Goal: Task Accomplishment & Management: Complete application form

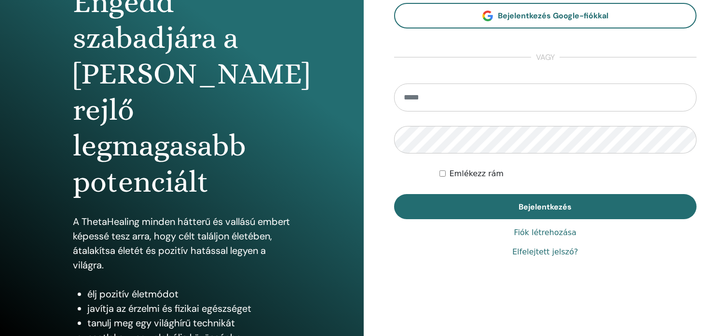
scroll to position [127, 0]
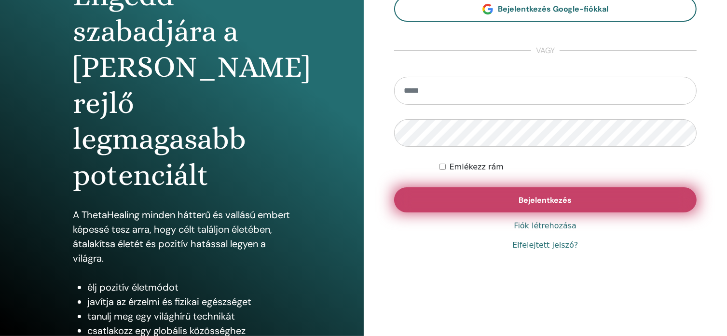
type input "**********"
click at [553, 201] on font "Bejelentkezés" at bounding box center [545, 200] width 53 height 10
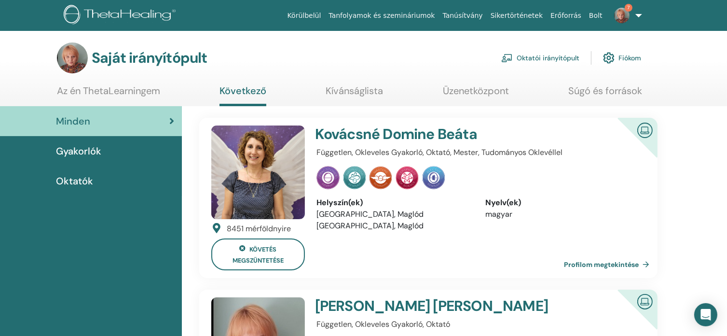
click at [624, 16] on img at bounding box center [621, 15] width 15 height 15
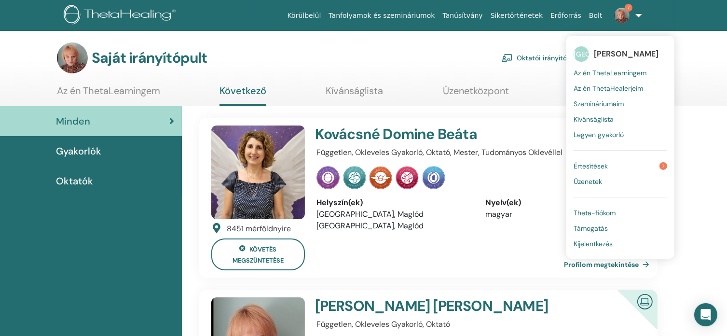
click at [650, 165] on link "Értesítések 7" at bounding box center [621, 165] width 94 height 15
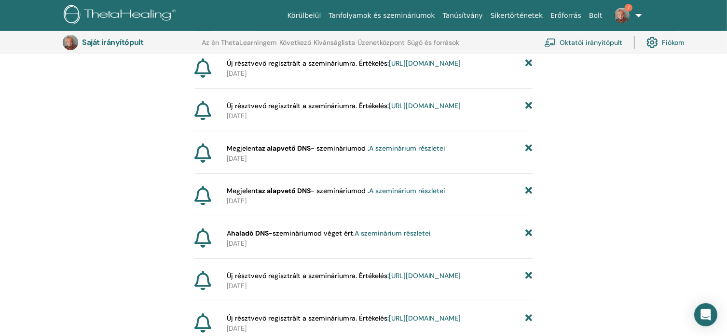
scroll to position [265, 0]
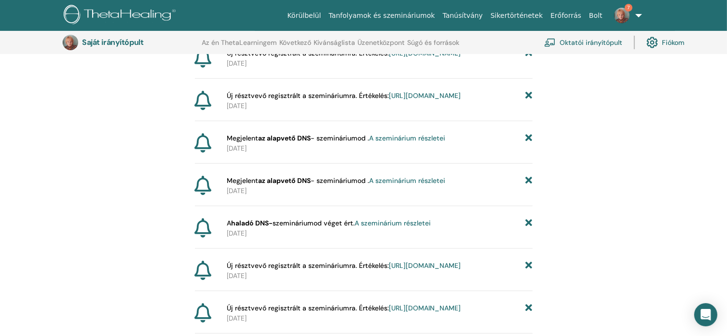
click at [389, 100] on font "https://member.thetahealing.com/instructor/seminar/371653/attendees" at bounding box center [425, 95] width 72 height 9
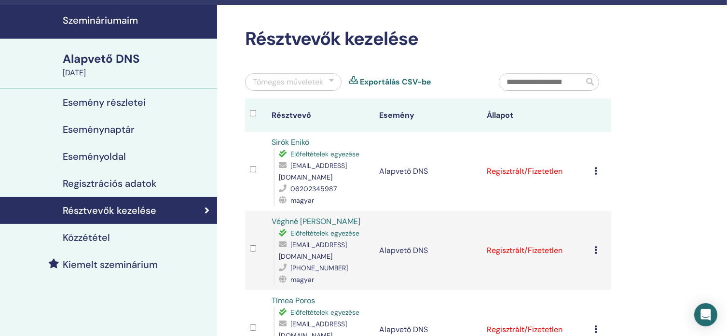
scroll to position [48, 0]
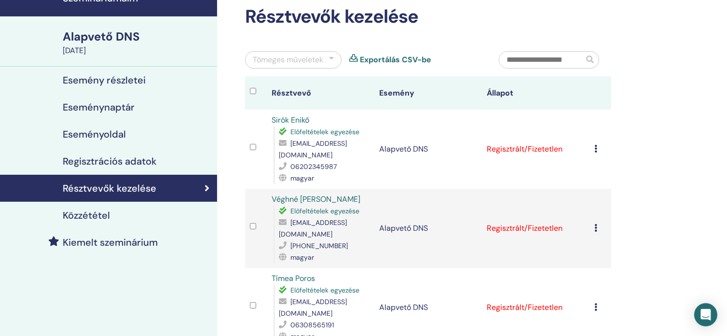
click at [598, 147] on div "Regisztráció törlése Ne tanúsítsa automatikusan Megjelölés fizetősként Jelölés …" at bounding box center [601, 149] width 12 height 12
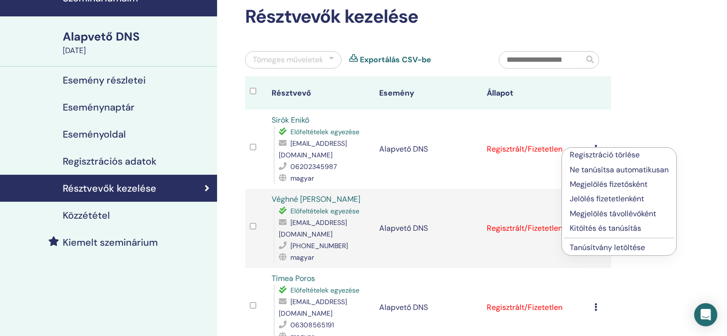
click at [607, 182] on font "Megjelölés fizetősként" at bounding box center [609, 184] width 78 height 10
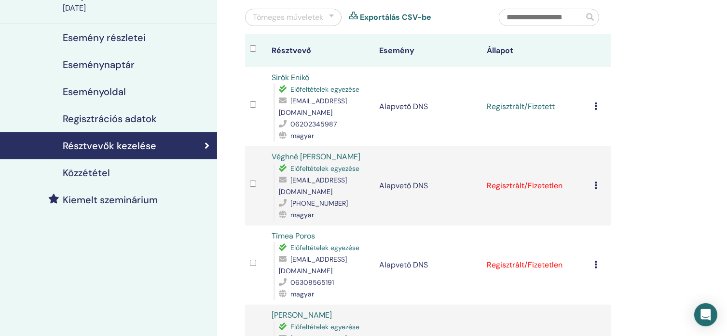
scroll to position [97, 0]
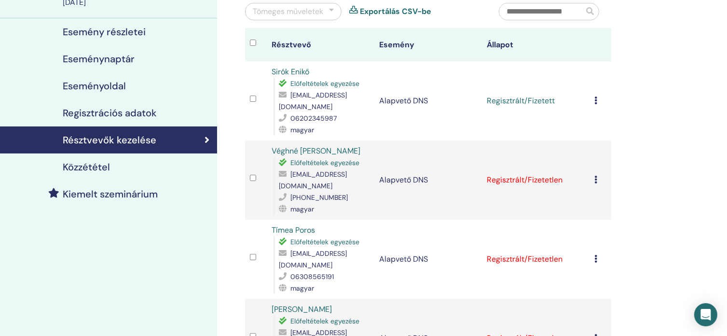
click at [594, 178] on td "Regisztráció törlése Ne tanúsítsa automatikusan Megjelölés fizetősként Jelölés …" at bounding box center [601, 179] width 22 height 79
click at [595, 180] on icon at bounding box center [596, 180] width 3 height 8
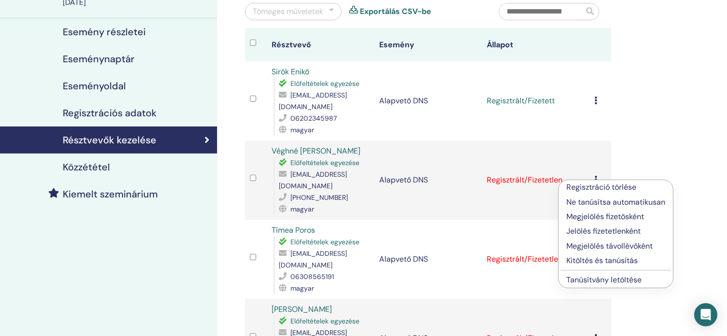
click at [608, 214] on font "Megjelölés fizetősként" at bounding box center [606, 216] width 78 height 10
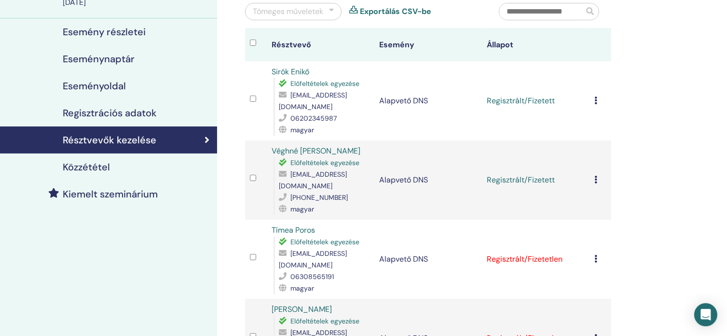
scroll to position [145, 0]
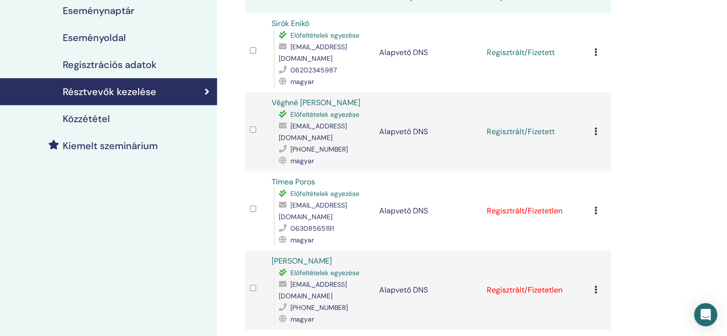
click at [591, 205] on td "Regisztráció törlése Ne tanúsítsa automatikusan Megjelölés fizetősként Jelölés …" at bounding box center [601, 210] width 22 height 79
click at [597, 207] on icon at bounding box center [596, 211] width 3 height 8
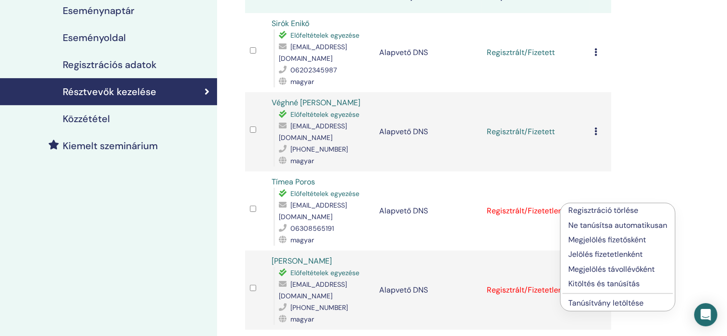
click at [615, 241] on font "Megjelölés fizetősként" at bounding box center [608, 240] width 78 height 10
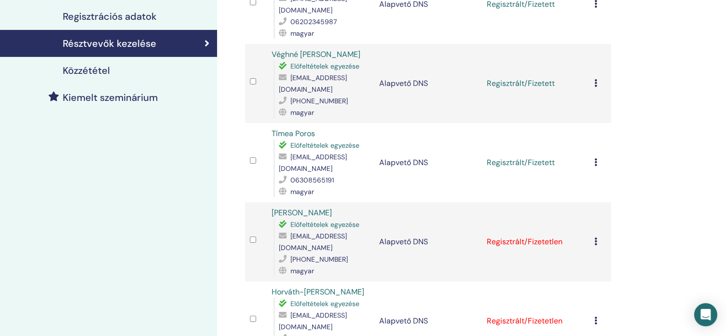
scroll to position [290, 0]
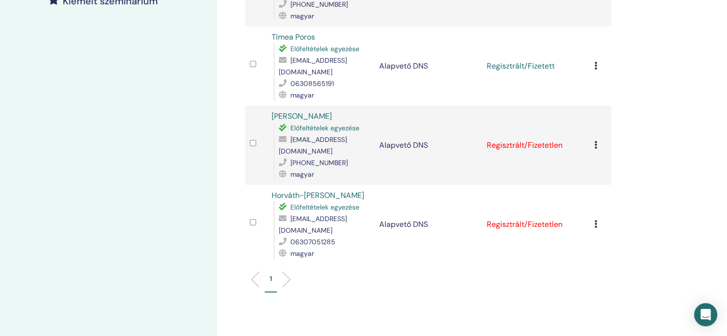
click at [592, 131] on td "Regisztráció törlése Ne tanúsítsa automatikusan Megjelölés fizetősként Jelölés …" at bounding box center [601, 145] width 22 height 79
click at [597, 141] on icon at bounding box center [596, 145] width 3 height 8
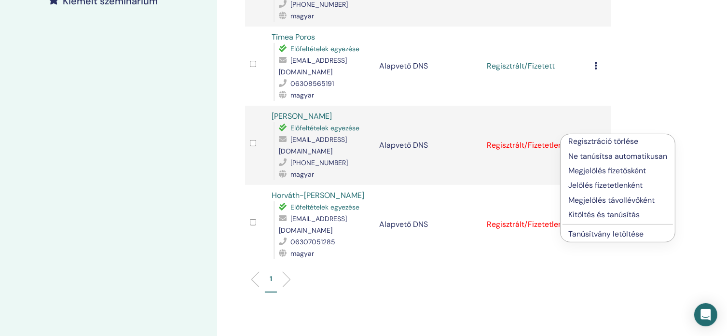
click at [605, 171] on font "Megjelölés fizetősként" at bounding box center [608, 171] width 78 height 10
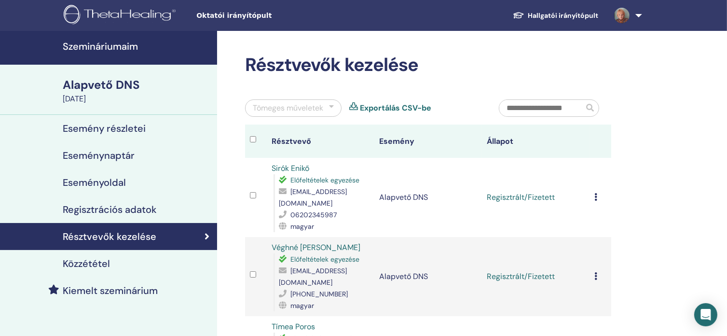
click at [102, 51] on font "Szemináriumaim" at bounding box center [100, 46] width 75 height 13
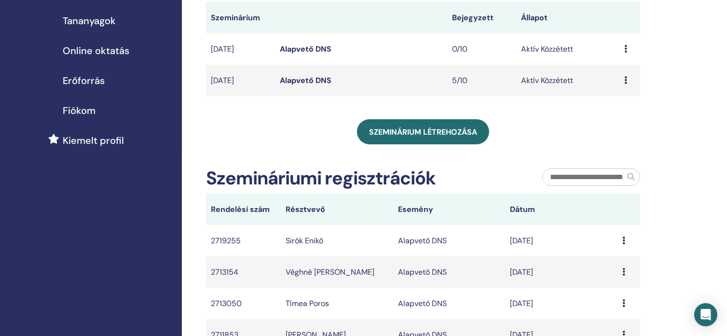
scroll to position [97, 0]
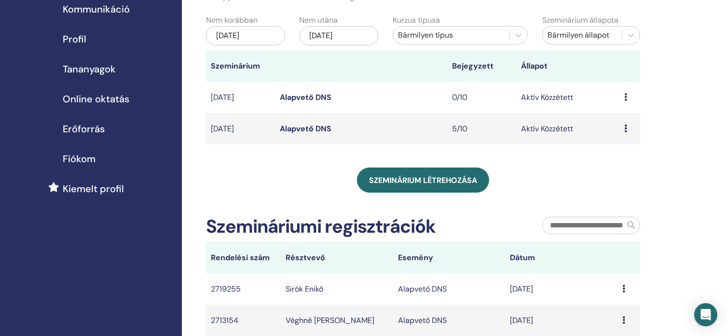
click at [293, 102] on font "Alapvető DNS" at bounding box center [306, 97] width 52 height 10
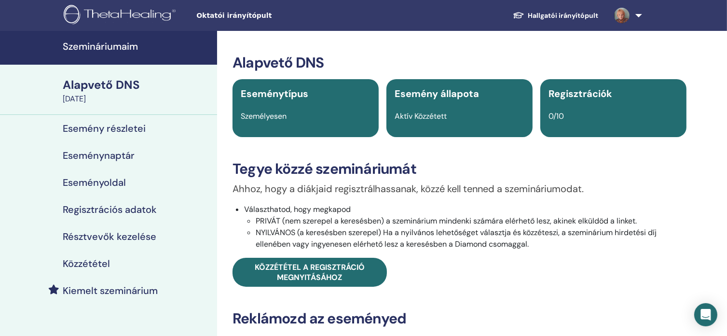
click at [129, 127] on font "Esemény részletei" at bounding box center [104, 128] width 83 height 13
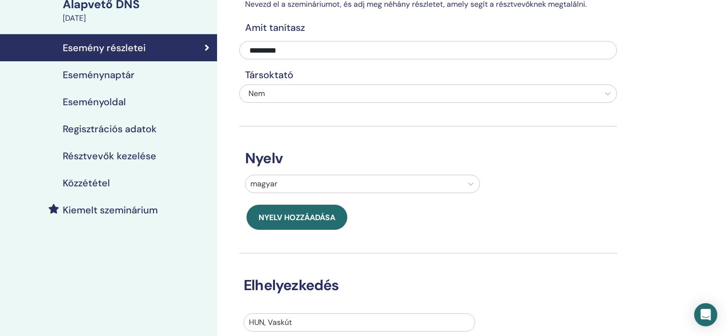
scroll to position [97, 0]
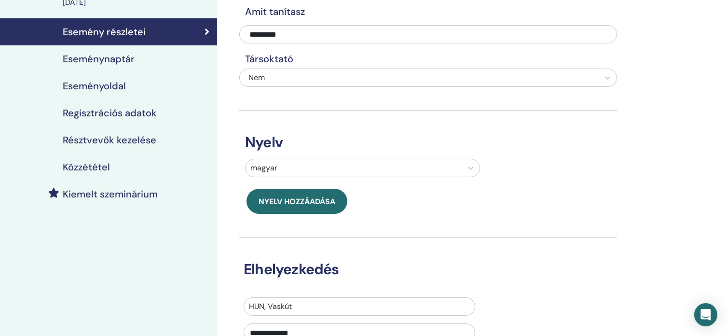
click at [137, 112] on font "Regisztrációs adatok" at bounding box center [110, 113] width 94 height 13
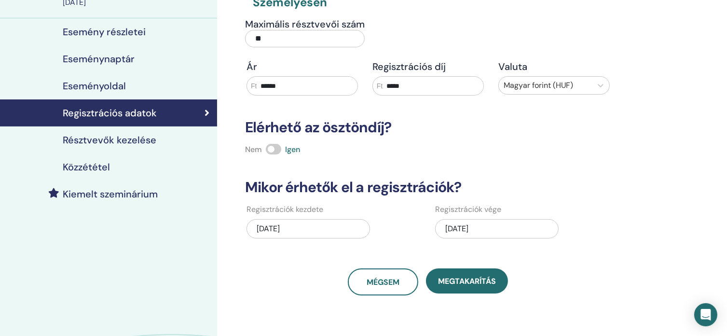
scroll to position [48, 0]
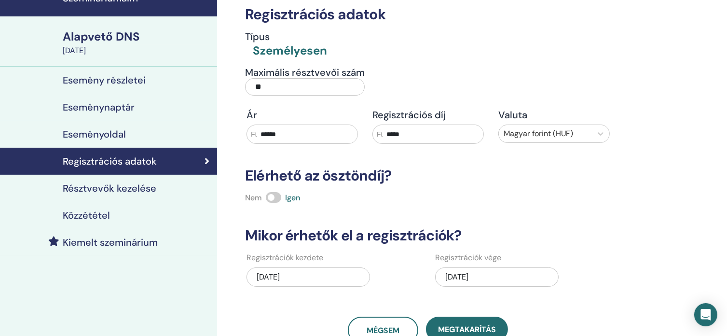
click at [143, 79] on font "Esemény részletei" at bounding box center [104, 80] width 83 height 13
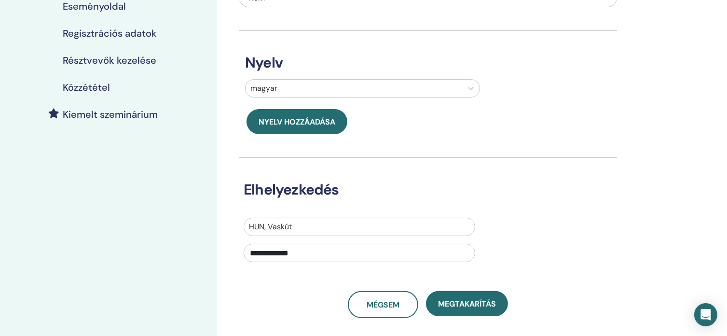
scroll to position [193, 0]
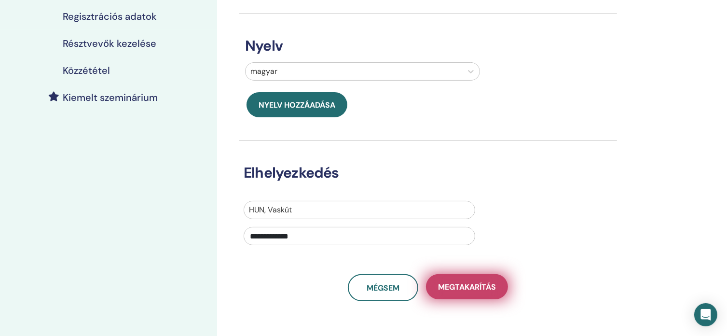
click at [487, 285] on font "Megtakarítás" at bounding box center [467, 287] width 58 height 10
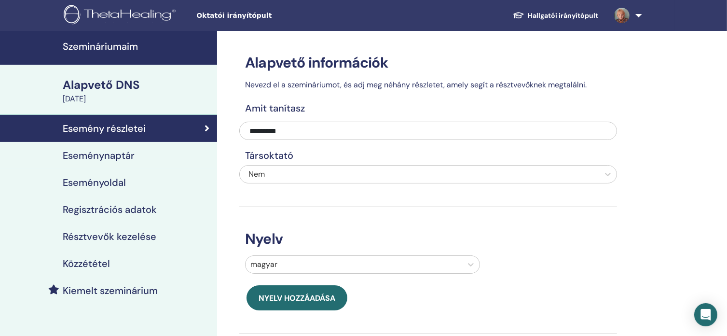
click at [131, 154] on font "Eseménynaptár" at bounding box center [99, 155] width 72 height 13
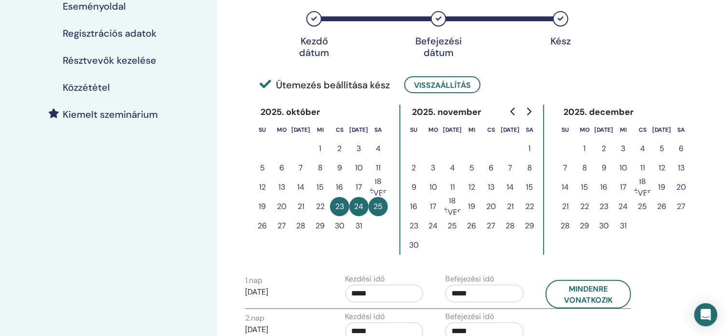
scroll to position [193, 0]
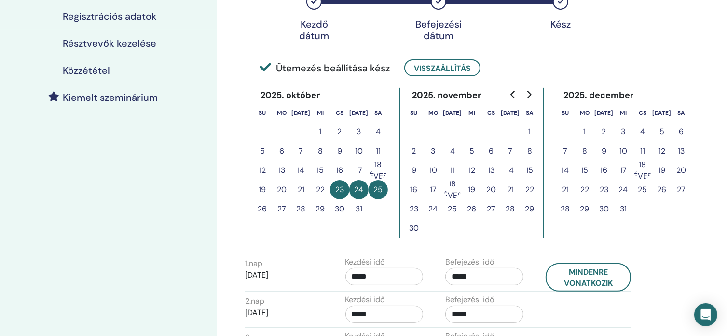
click at [511, 148] on font "7" at bounding box center [511, 151] width 4 height 10
click at [512, 147] on font "7" at bounding box center [511, 151] width 4 height 10
click at [381, 186] on font "25" at bounding box center [378, 189] width 9 height 10
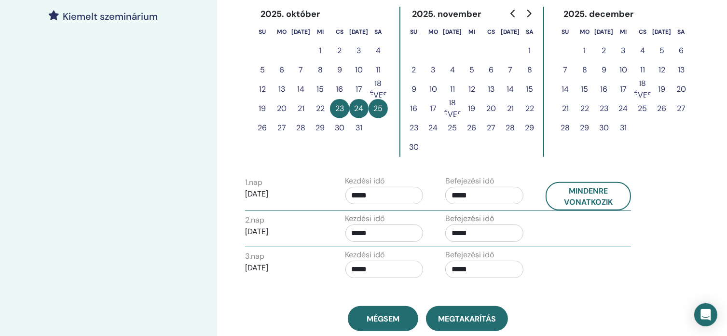
scroll to position [241, 0]
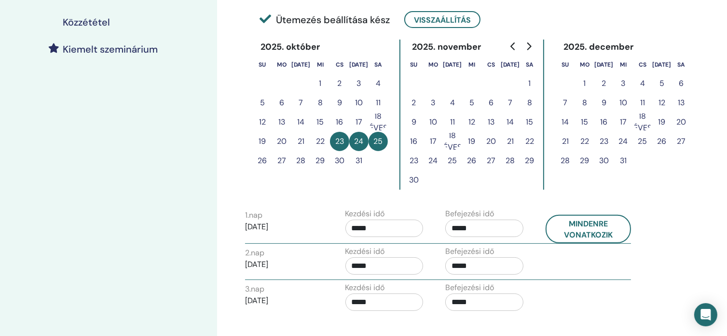
click at [268, 226] on font "2025/10/23" at bounding box center [256, 227] width 23 height 10
drag, startPoint x: 334, startPoint y: 137, endPoint x: 342, endPoint y: 137, distance: 8.2
click at [341, 137] on button "23" at bounding box center [339, 141] width 19 height 19
click at [388, 138] on button "25" at bounding box center [378, 141] width 19 height 19
click at [382, 140] on font "25" at bounding box center [378, 141] width 9 height 10
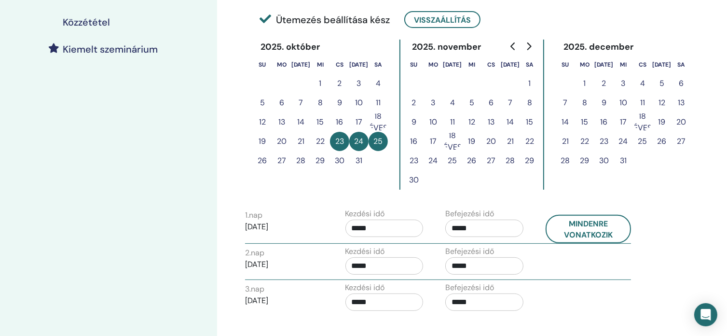
click at [382, 140] on font "25" at bounding box center [378, 141] width 9 height 10
click at [263, 19] on icon at bounding box center [266, 19] width 12 height 12
click at [379, 140] on font "25" at bounding box center [378, 141] width 9 height 10
click at [293, 227] on p "2025/10/23" at bounding box center [284, 227] width 78 height 12
click at [290, 227] on p "2025/10/23" at bounding box center [284, 227] width 78 height 12
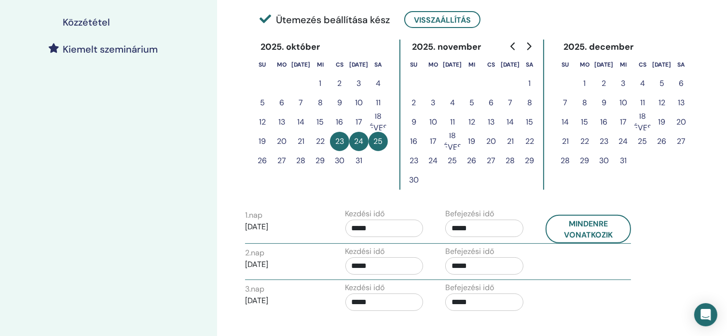
click at [268, 227] on font "2025/10/23" at bounding box center [256, 227] width 23 height 10
click at [382, 139] on font "25" at bounding box center [378, 141] width 9 height 10
click at [383, 139] on font "25" at bounding box center [378, 141] width 9 height 10
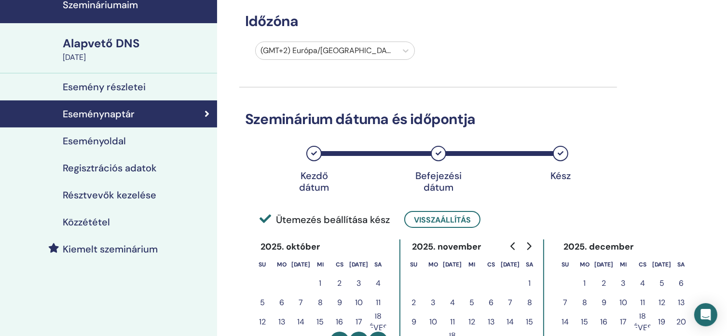
scroll to position [0, 0]
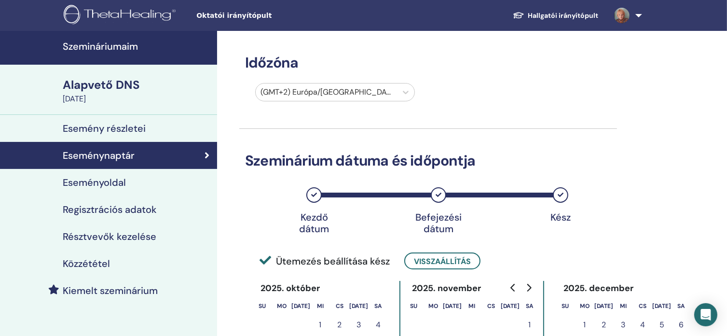
click at [150, 130] on div "Esemény részletei" at bounding box center [109, 129] width 202 height 12
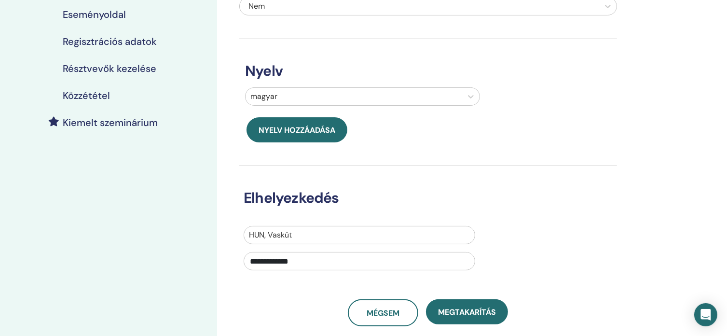
scroll to position [48, 0]
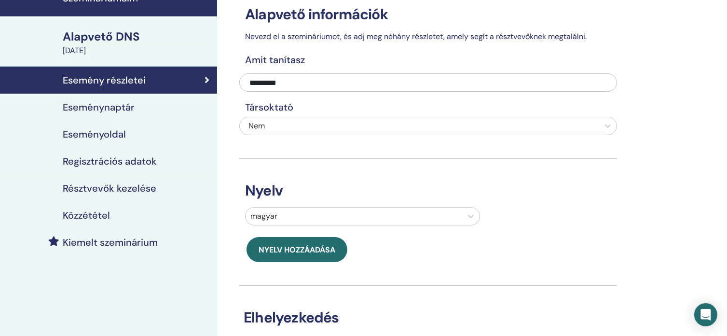
click at [135, 78] on font "Esemény részletei" at bounding box center [104, 80] width 83 height 13
click at [149, 110] on div "Eseménynaptár" at bounding box center [109, 107] width 202 height 12
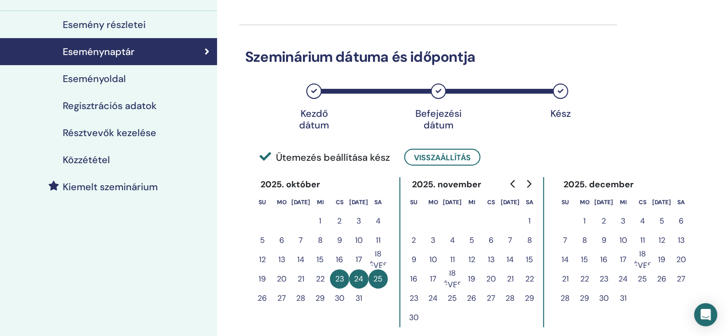
scroll to position [193, 0]
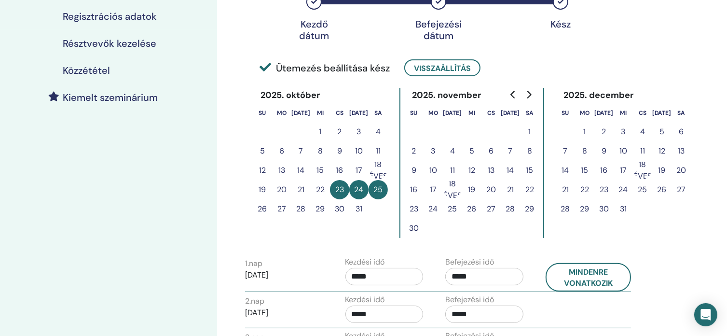
click at [128, 100] on font "Kiemelt szeminárium" at bounding box center [110, 97] width 95 height 13
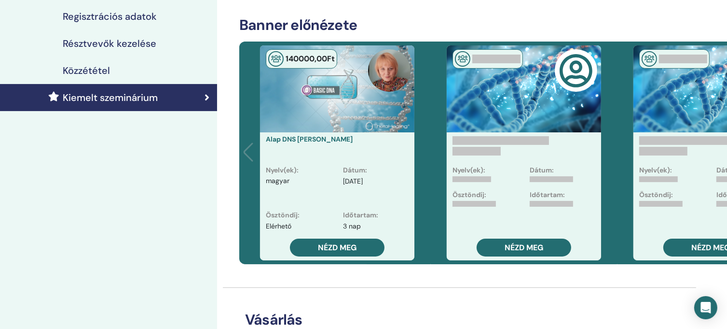
click at [100, 45] on font "Résztvevők kezelése" at bounding box center [110, 43] width 94 height 13
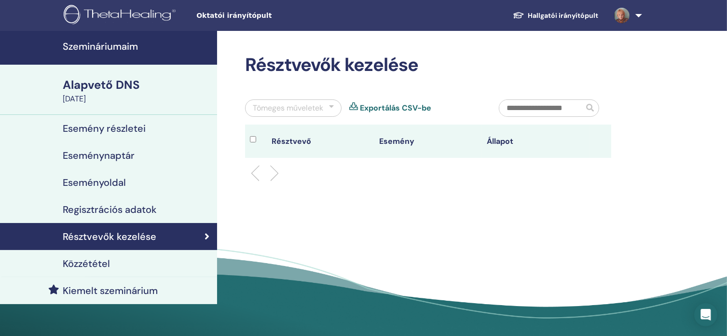
click at [111, 80] on font "Alapvető DNS" at bounding box center [101, 84] width 77 height 15
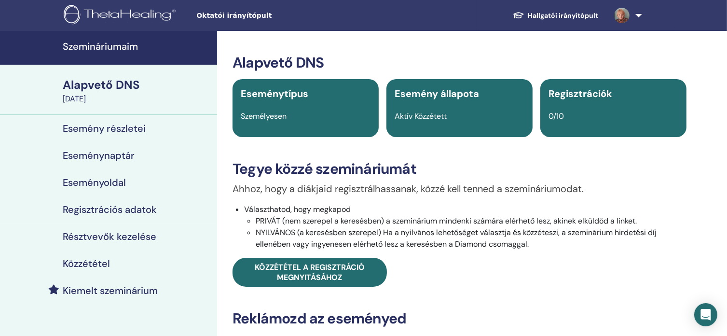
click at [117, 129] on font "Esemény részletei" at bounding box center [104, 128] width 83 height 13
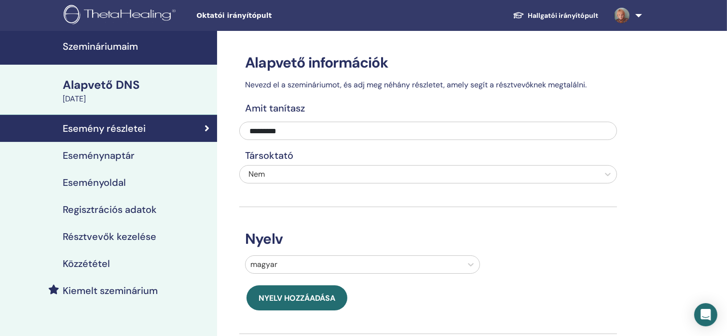
click at [152, 129] on div "Esemény részletei" at bounding box center [109, 129] width 202 height 12
click at [123, 42] on font "Szemináriumaim" at bounding box center [100, 46] width 75 height 13
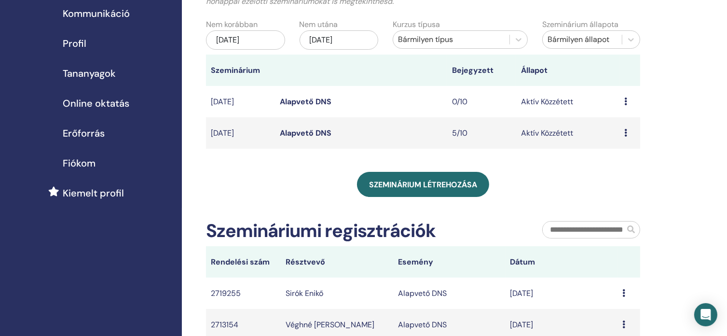
scroll to position [145, 0]
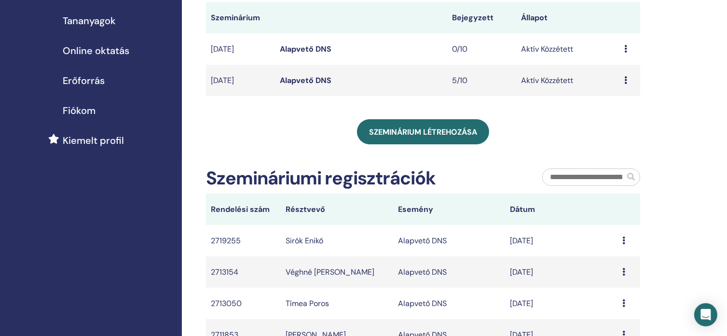
click at [627, 58] on td "Előnézet Szerkesztés Résztvevők Mégsem" at bounding box center [630, 48] width 21 height 31
click at [629, 55] on div "Előnézet Szerkesztés Résztvevők Mégsem" at bounding box center [630, 49] width 11 height 12
click at [631, 78] on font "Szerkesztés" at bounding box center [624, 78] width 41 height 10
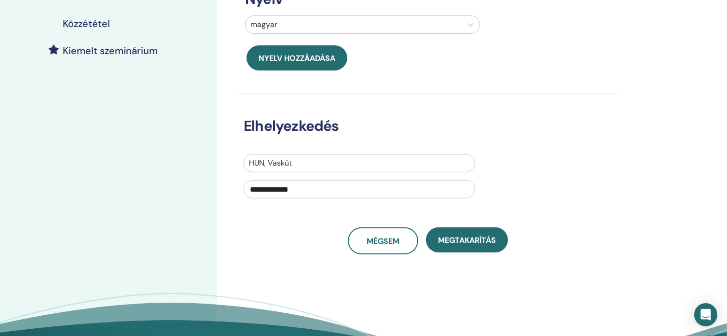
scroll to position [338, 0]
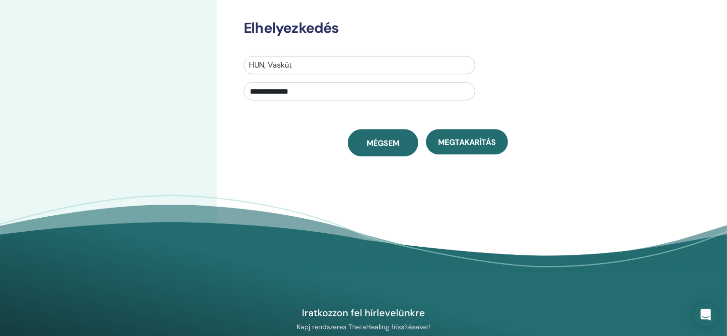
click at [380, 145] on font "Mégsem" at bounding box center [383, 143] width 33 height 10
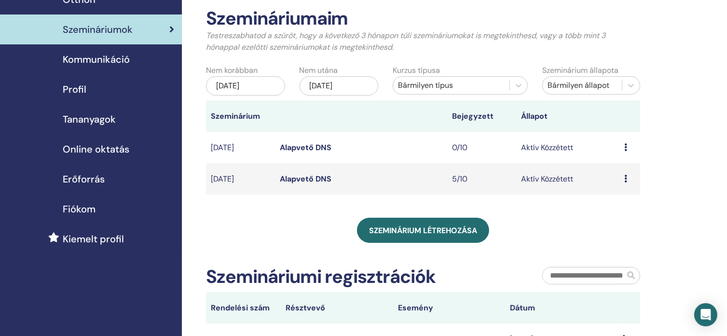
scroll to position [48, 0]
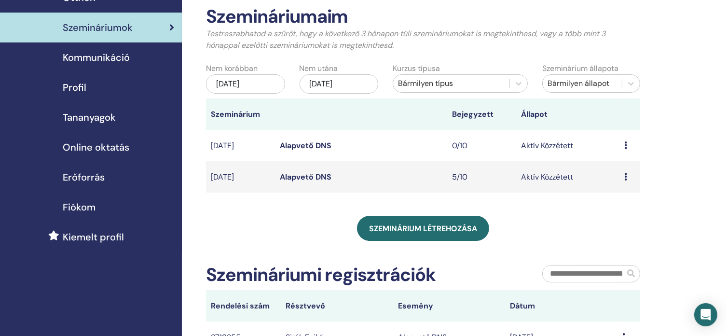
click at [627, 149] on icon at bounding box center [626, 145] width 3 height 8
click at [631, 179] on font "Szerkesztés" at bounding box center [622, 178] width 41 height 10
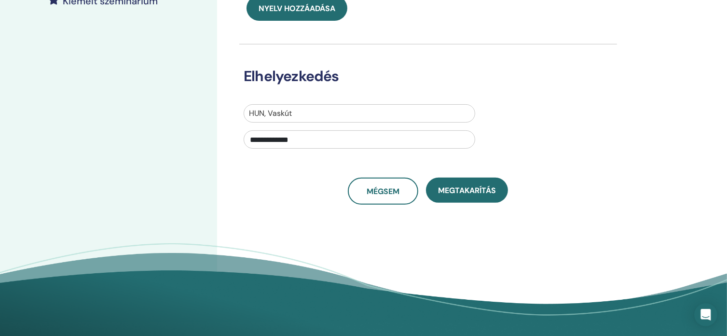
scroll to position [241, 0]
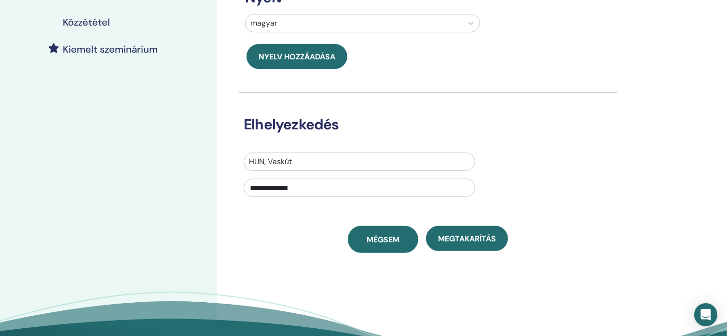
click at [396, 241] on font "Mégsem" at bounding box center [383, 240] width 33 height 10
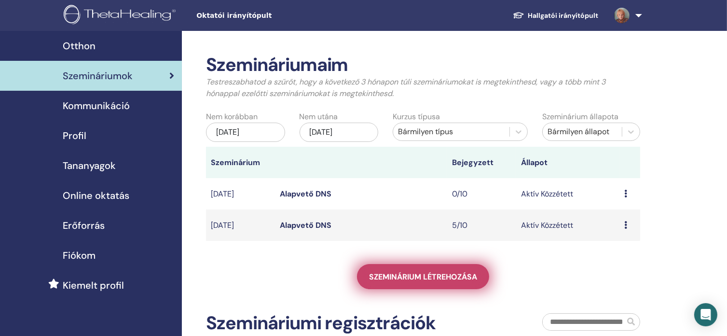
click at [453, 282] on font "Szeminárium létrehozása" at bounding box center [423, 277] width 108 height 10
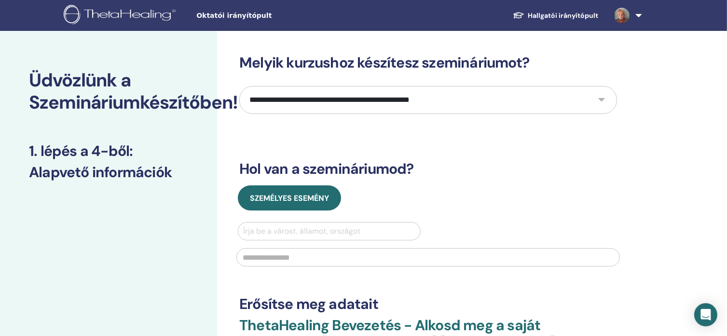
click at [600, 99] on select "**********" at bounding box center [428, 100] width 378 height 28
select select "*"
click at [239, 86] on select "**********" at bounding box center [428, 100] width 378 height 28
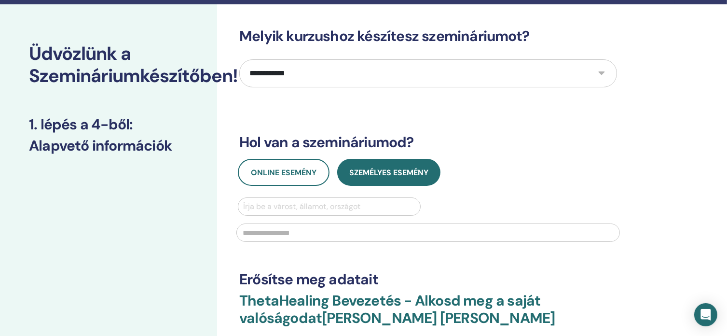
scroll to position [97, 0]
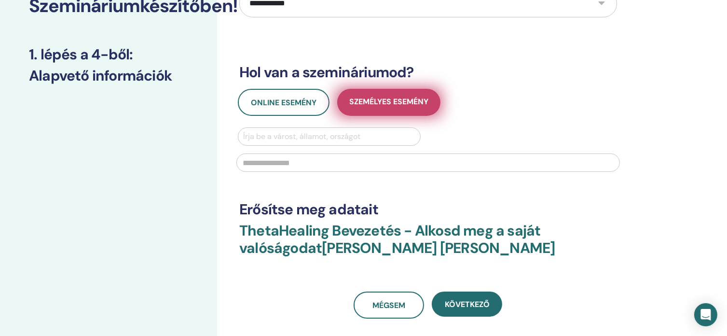
click at [357, 105] on font "Személyes esemény" at bounding box center [388, 102] width 79 height 10
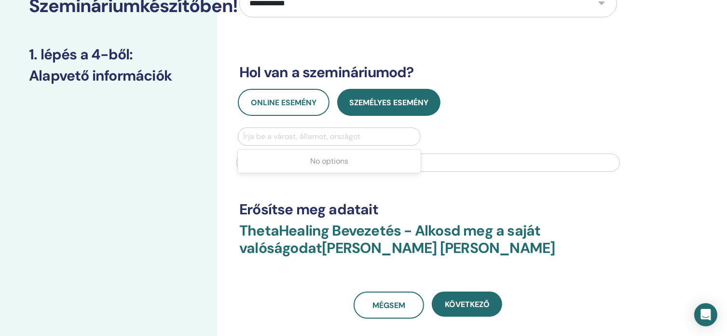
click at [347, 138] on div at bounding box center [329, 137] width 172 height 14
type input "******"
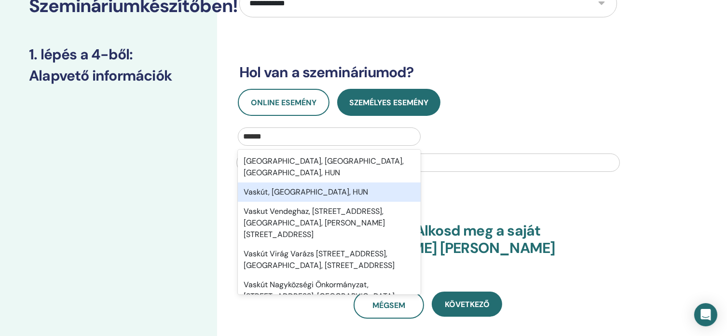
click at [347, 187] on font "Vaskút, Bács-Kiskun megye, HUN" at bounding box center [306, 192] width 125 height 10
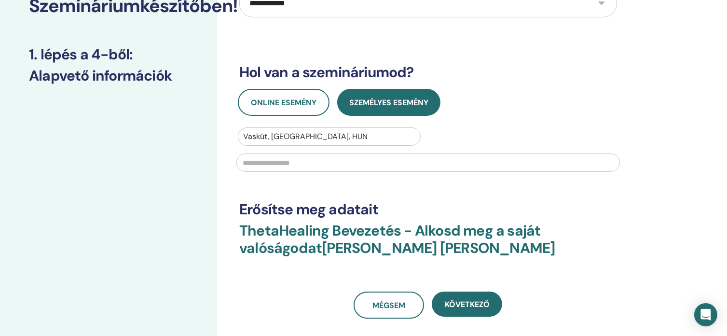
click at [334, 161] on input "text" at bounding box center [429, 163] width 384 height 18
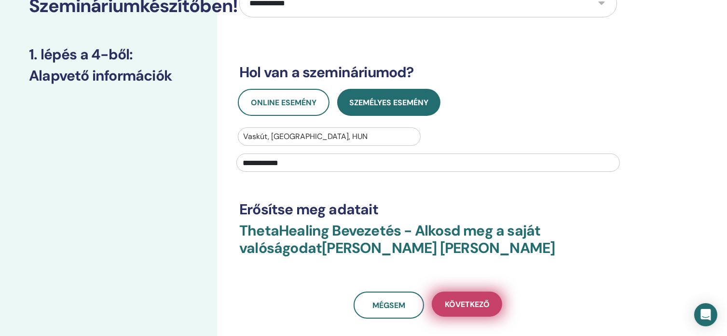
type input "**********"
click at [479, 301] on font "Következő" at bounding box center [467, 304] width 45 height 10
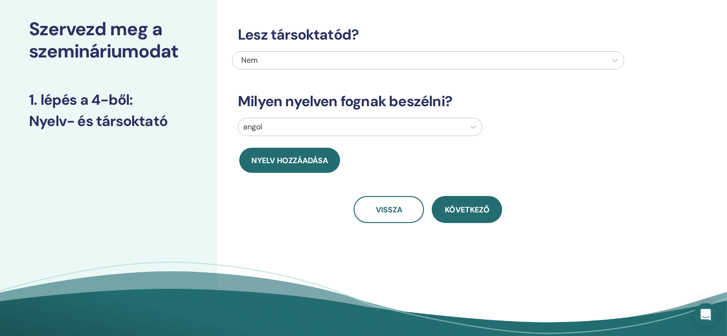
scroll to position [0, 0]
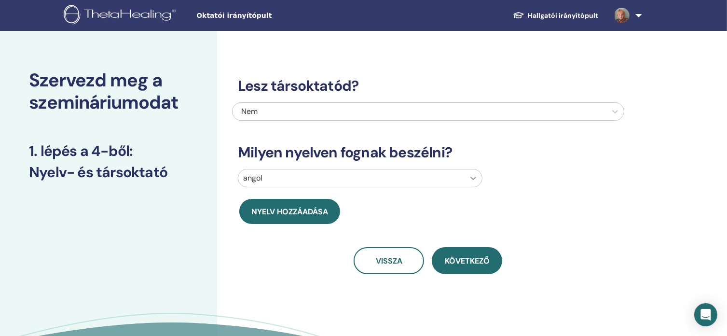
click at [473, 179] on icon at bounding box center [474, 178] width 6 height 3
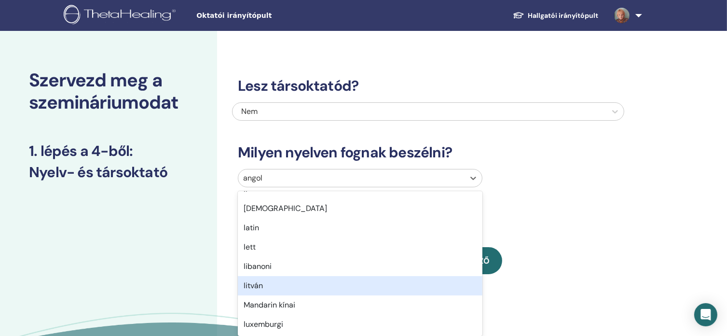
scroll to position [380, 0]
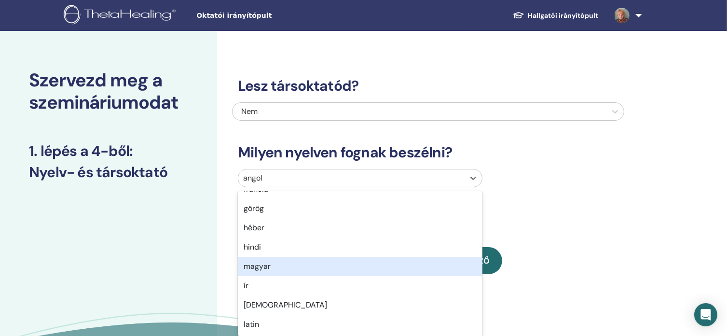
click at [276, 267] on div "magyar" at bounding box center [360, 266] width 245 height 19
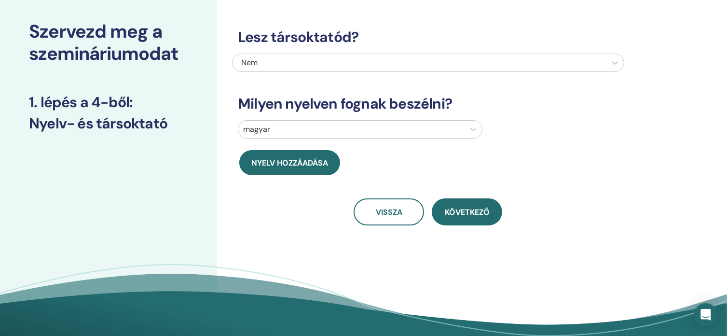
scroll to position [0, 0]
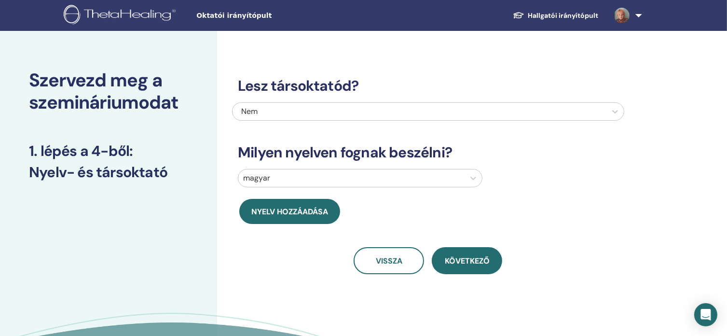
click at [311, 210] on font "Nyelv hozzáadása" at bounding box center [289, 212] width 77 height 10
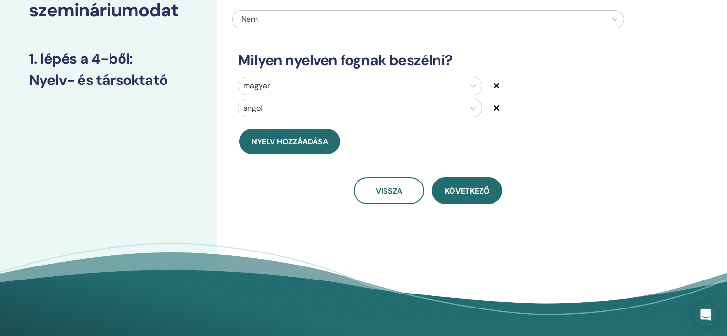
scroll to position [97, 0]
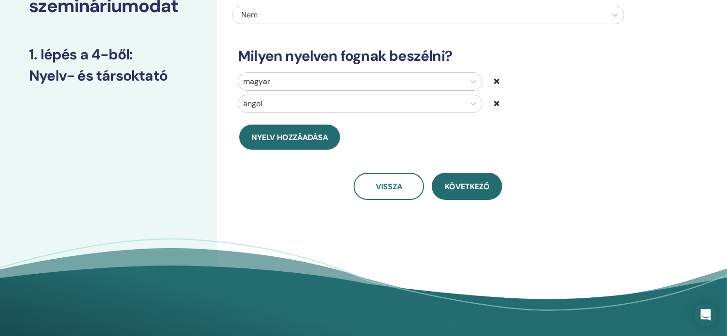
click at [495, 104] on icon at bounding box center [496, 103] width 5 height 8
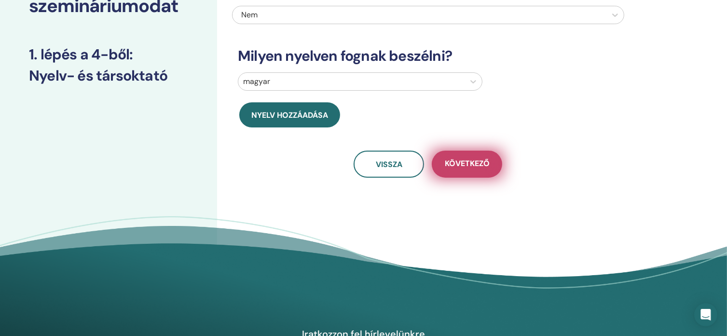
click at [463, 165] on font "Következő" at bounding box center [467, 163] width 45 height 10
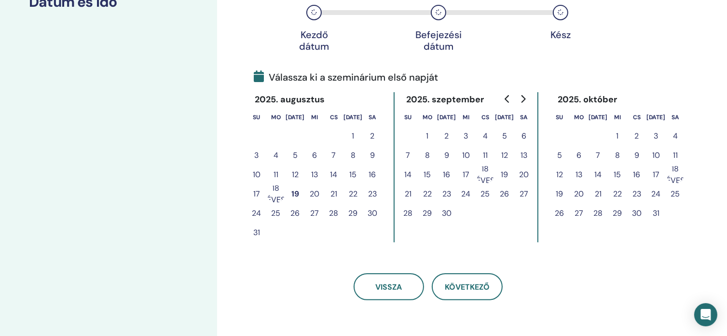
scroll to position [193, 0]
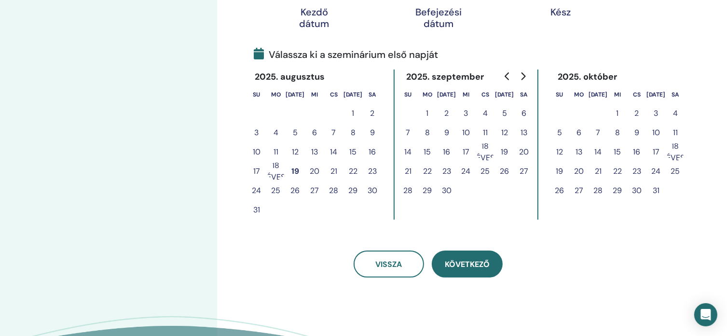
click at [472, 273] on button "Következő" at bounding box center [467, 264] width 71 height 27
click at [466, 267] on font "Következő" at bounding box center [467, 264] width 45 height 10
click at [527, 73] on icon "Ugrás a következő hónapra" at bounding box center [523, 76] width 8 height 8
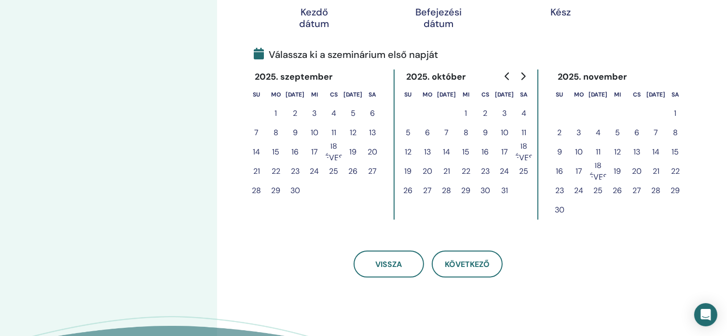
click at [659, 131] on font "7" at bounding box center [657, 132] width 4 height 10
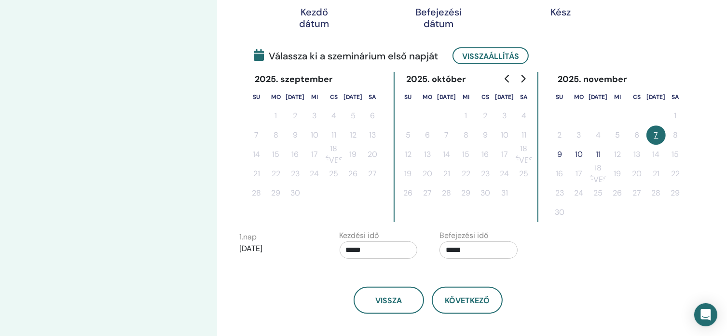
click at [562, 150] on font "9" at bounding box center [560, 154] width 5 height 10
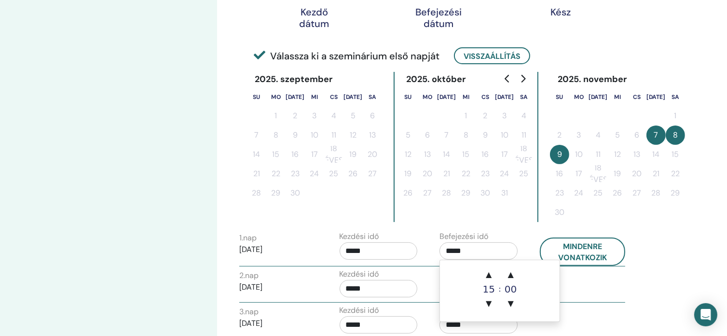
click at [452, 249] on input "*****" at bounding box center [479, 250] width 78 height 17
click at [492, 276] on font "▲" at bounding box center [489, 274] width 6 height 9
type input "*****"
click at [496, 249] on input "*****" at bounding box center [479, 250] width 78 height 17
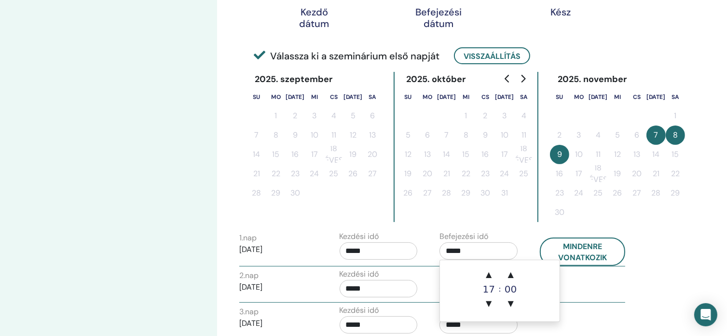
click at [594, 292] on div "2. nap ​ 2025/11/08 Kezdési idő ***** Befejezési idő *****" at bounding box center [432, 285] width 401 height 34
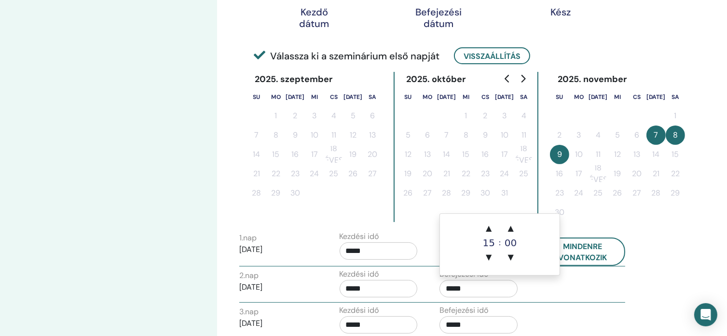
click at [452, 286] on input "*****" at bounding box center [479, 288] width 78 height 17
click at [492, 227] on font "▲" at bounding box center [489, 227] width 6 height 9
type input "*****"
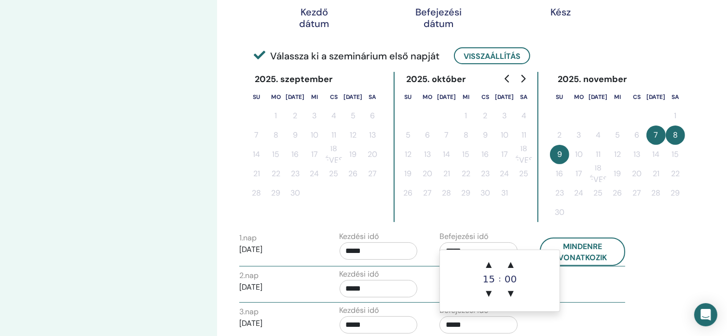
click at [451, 322] on input "*****" at bounding box center [479, 324] width 78 height 17
click at [487, 266] on font "▲" at bounding box center [489, 264] width 6 height 9
type input "*****"
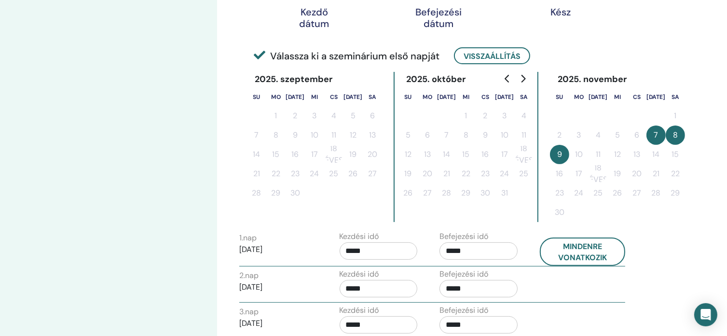
click at [613, 312] on div "3. nap ​ 2025/11/09 Kezdési idő ***** Befejezési idő *****" at bounding box center [432, 322] width 401 height 34
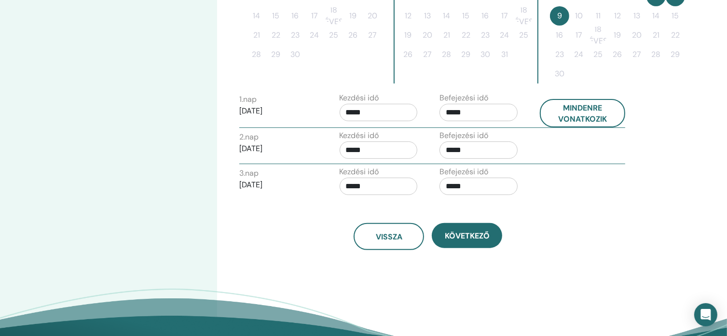
scroll to position [338, 0]
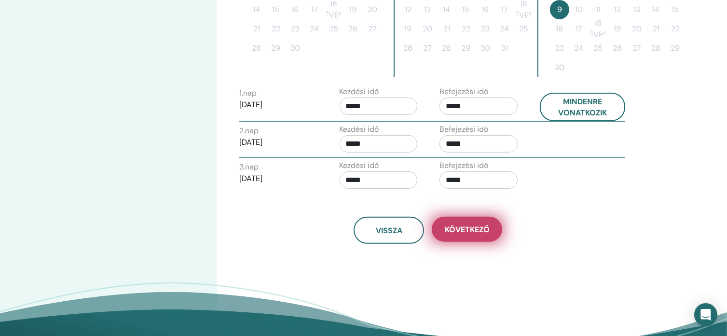
click at [475, 225] on font "Következő" at bounding box center [467, 229] width 45 height 10
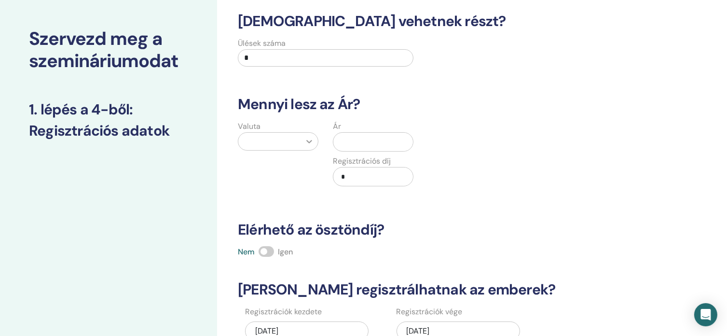
scroll to position [0, 0]
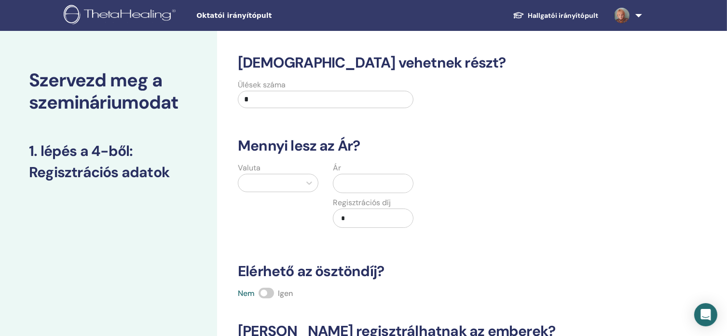
click at [266, 101] on input "*" at bounding box center [326, 99] width 176 height 17
type input "**"
click at [362, 186] on input "text" at bounding box center [375, 183] width 76 height 18
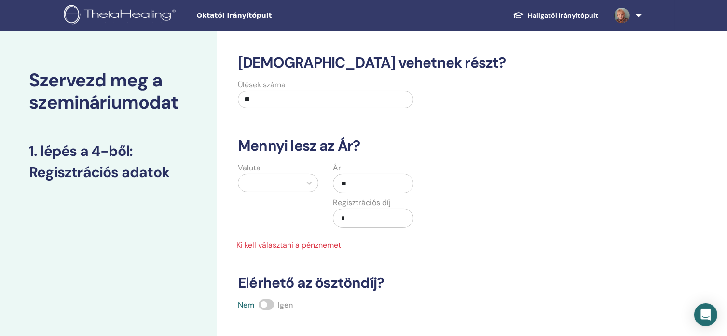
type input "*"
type input "******"
click at [360, 222] on input "*" at bounding box center [375, 218] width 76 height 18
type input "*"
type input "*****"
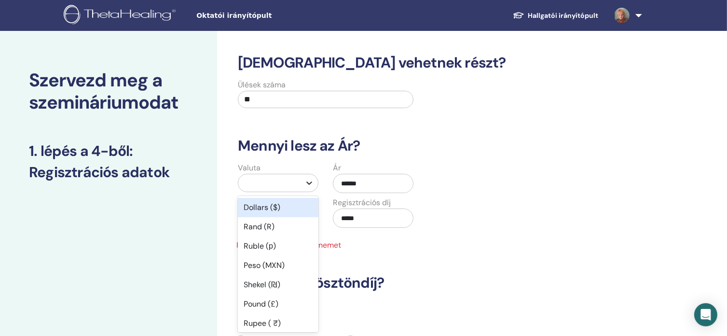
click at [311, 184] on icon at bounding box center [310, 183] width 10 height 10
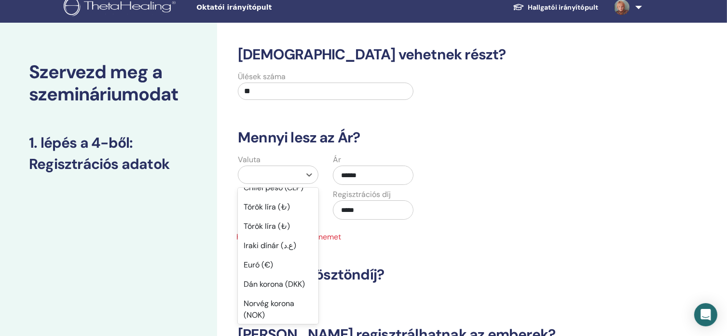
scroll to position [623, 0]
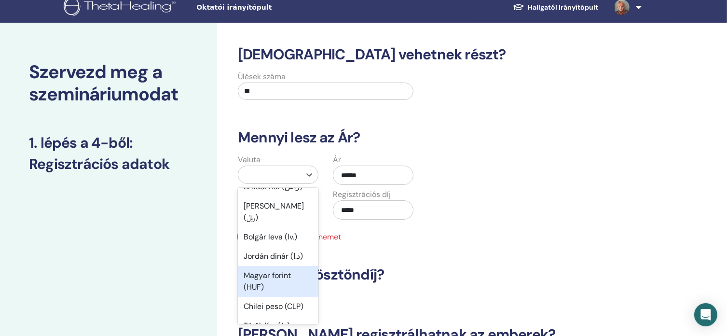
click at [282, 270] on font "Magyar forint (HUF)" at bounding box center [267, 281] width 47 height 22
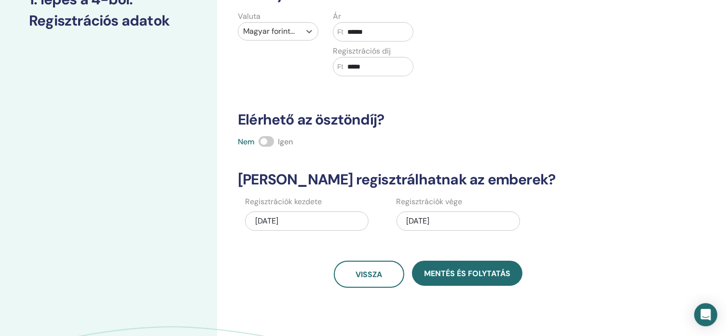
scroll to position [153, 0]
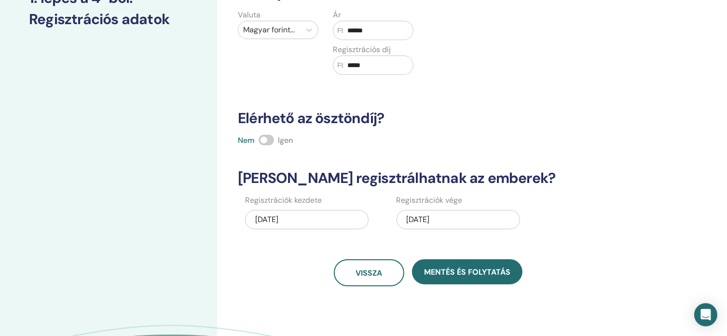
click at [274, 140] on div "Nem Igen" at bounding box center [428, 141] width 392 height 12
click at [268, 140] on span at bounding box center [266, 140] width 15 height 11
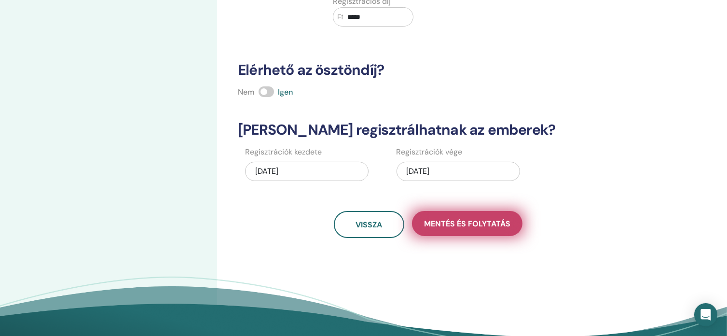
click at [463, 224] on font "Mentés és folytatás" at bounding box center [467, 224] width 86 height 10
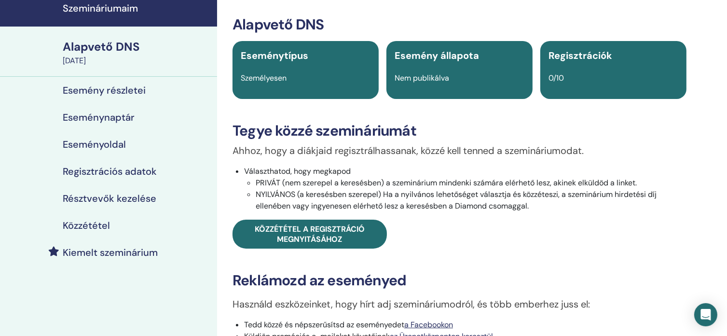
scroll to position [97, 0]
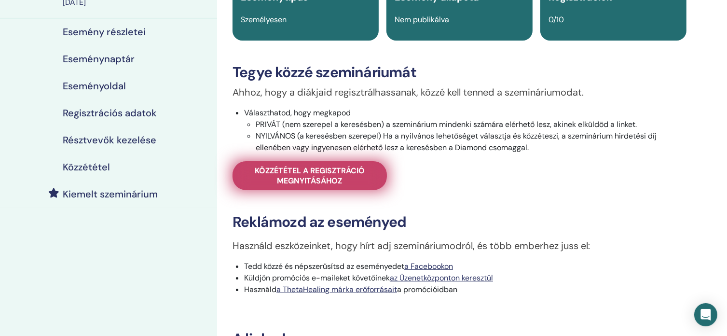
click at [348, 175] on font "Közzététel a regisztráció megnyitásához" at bounding box center [310, 176] width 110 height 20
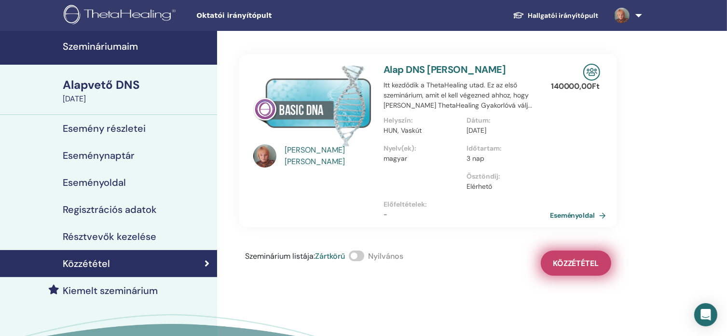
click at [574, 260] on font "Közzététel" at bounding box center [576, 263] width 46 height 10
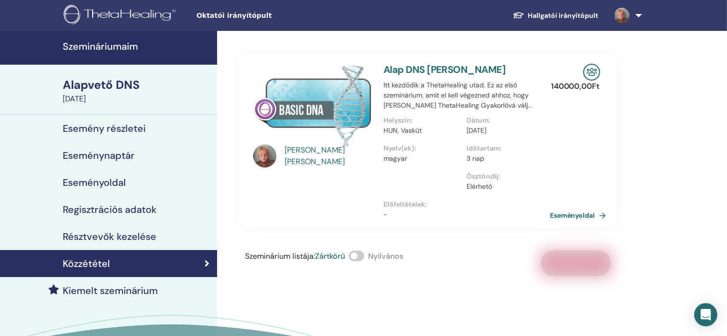
click at [129, 156] on font "Eseménynaptár" at bounding box center [99, 155] width 72 height 13
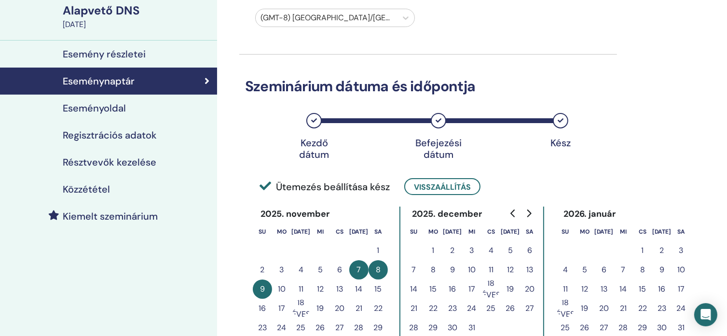
scroll to position [97, 0]
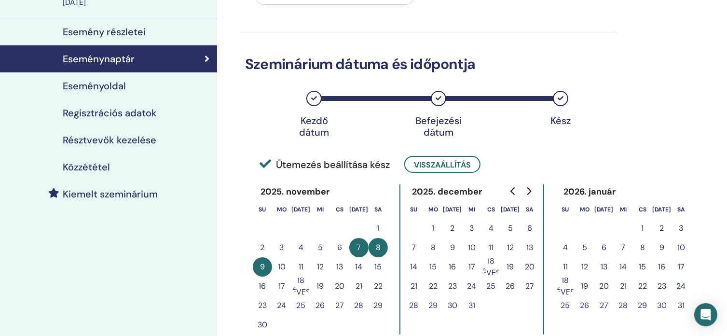
click at [116, 32] on font "Esemény részletei" at bounding box center [104, 32] width 83 height 13
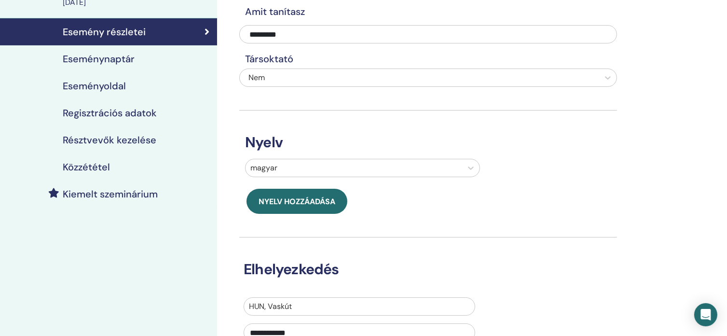
click at [122, 84] on font "Eseményoldal" at bounding box center [94, 86] width 63 height 13
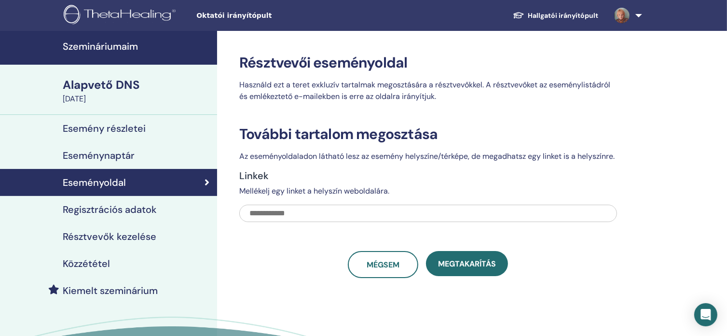
click at [90, 48] on font "Szemináriumaim" at bounding box center [100, 46] width 75 height 13
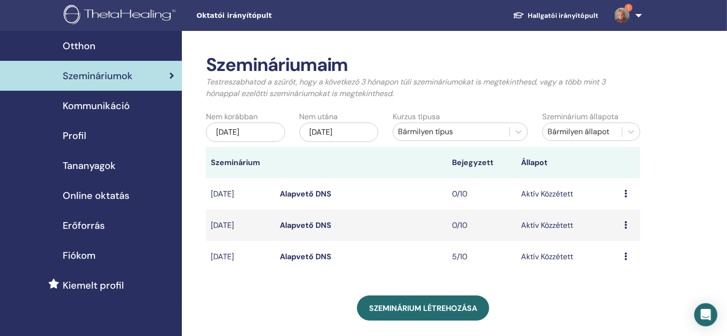
click at [622, 240] on td "Előnézet Szerkesztés Résztvevők Mégsem" at bounding box center [630, 224] width 21 height 31
click at [631, 231] on div "Előnézet Szerkesztés Résztvevők Mégsem" at bounding box center [630, 226] width 11 height 12
click at [628, 290] on font "Mégsem" at bounding box center [621, 291] width 30 height 10
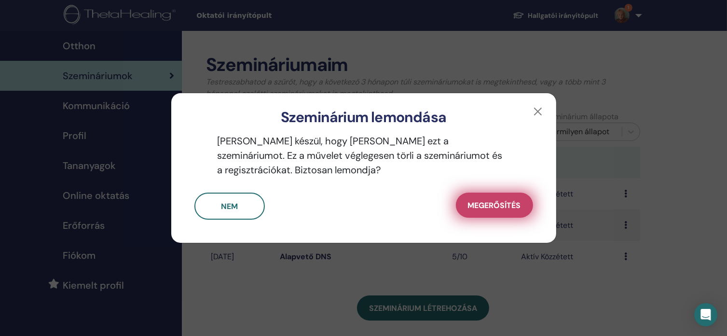
click at [504, 200] on button "Megerősítés" at bounding box center [494, 205] width 77 height 25
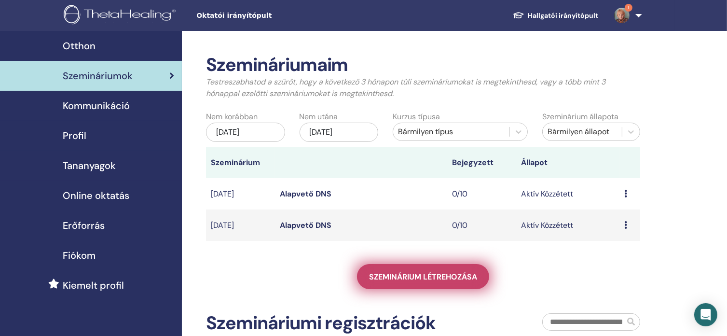
click at [429, 282] on font "Szeminárium létrehozása" at bounding box center [423, 277] width 108 height 10
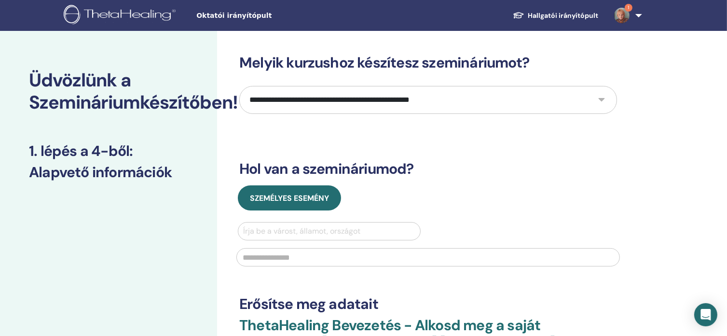
click at [600, 98] on select "**********" at bounding box center [428, 100] width 378 height 28
select select "*"
click at [239, 86] on select "**********" at bounding box center [428, 100] width 378 height 28
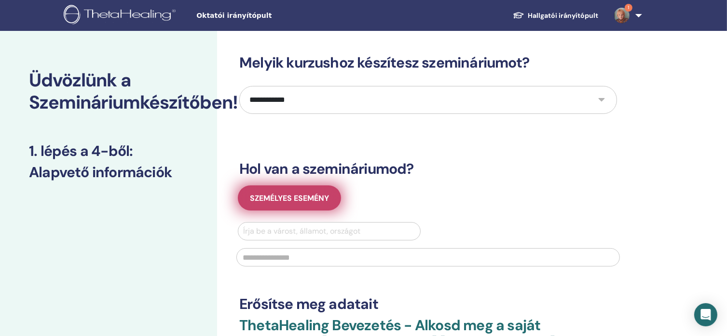
click at [300, 196] on font "Személyes esemény" at bounding box center [289, 198] width 79 height 10
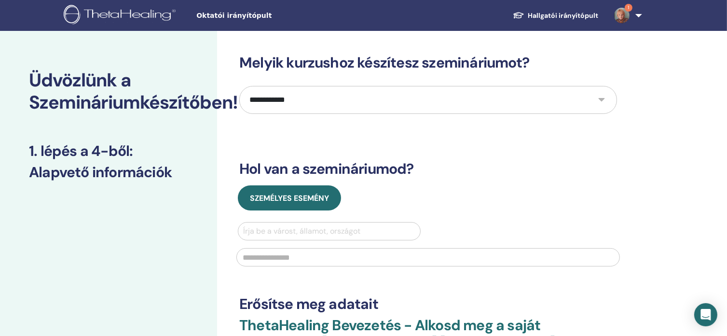
click at [309, 230] on div at bounding box center [329, 231] width 172 height 14
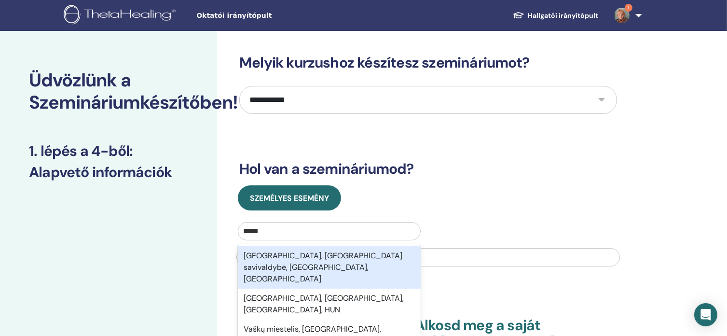
type input "******"
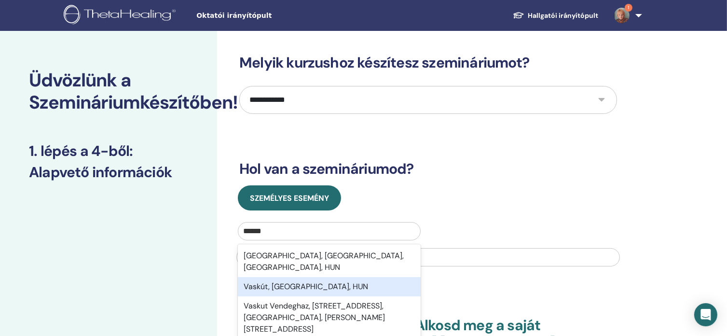
click at [325, 281] on font "Vaskút, Bács-Kiskun megye, HUN" at bounding box center [306, 286] width 125 height 10
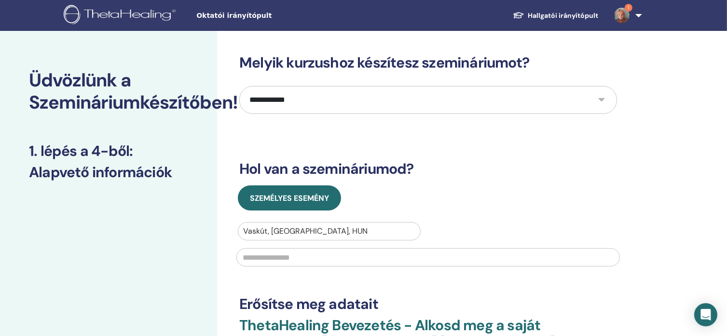
click at [326, 259] on input "text" at bounding box center [429, 257] width 384 height 18
click at [316, 259] on input "*********" at bounding box center [429, 257] width 384 height 18
click at [245, 257] on input "**********" at bounding box center [429, 257] width 384 height 18
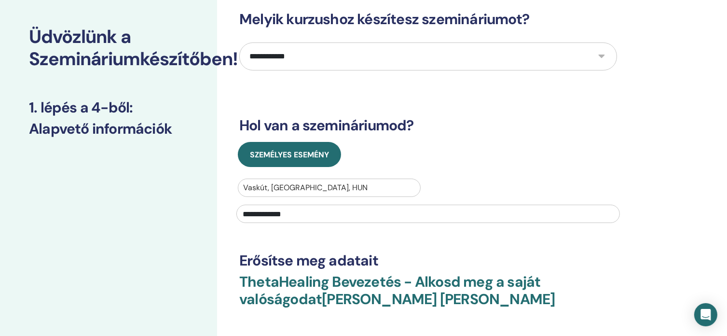
scroll to position [97, 0]
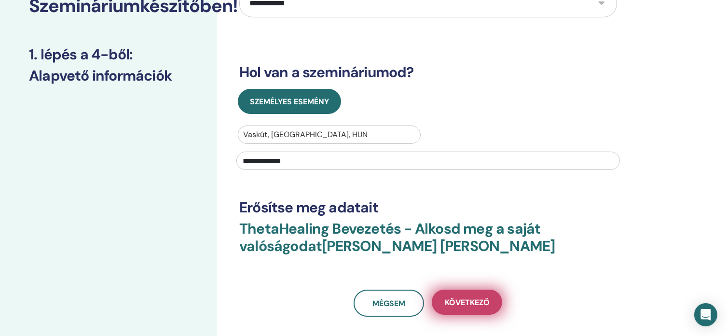
type input "**********"
click at [480, 305] on font "Következő" at bounding box center [467, 302] width 45 height 10
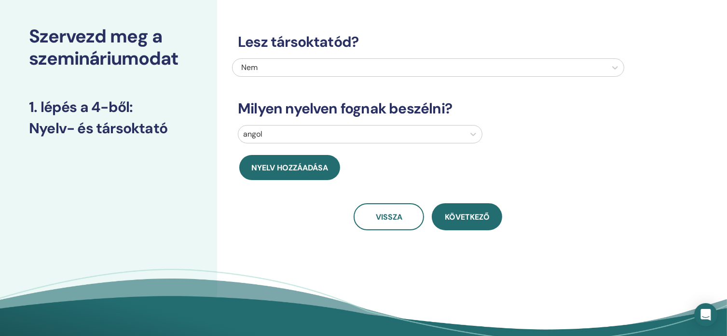
scroll to position [0, 0]
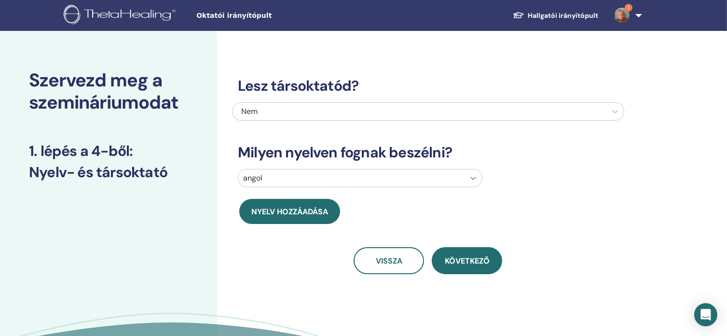
click at [475, 181] on icon at bounding box center [474, 178] width 10 height 10
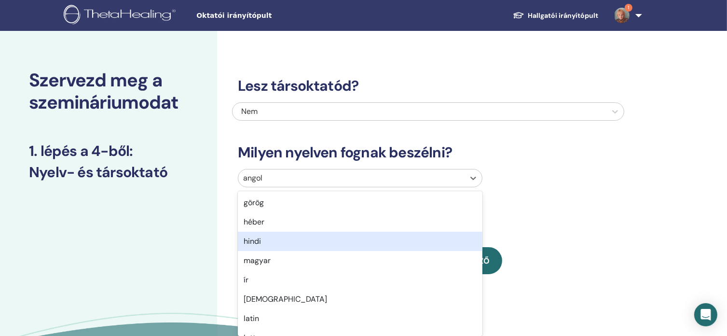
scroll to position [434, 0]
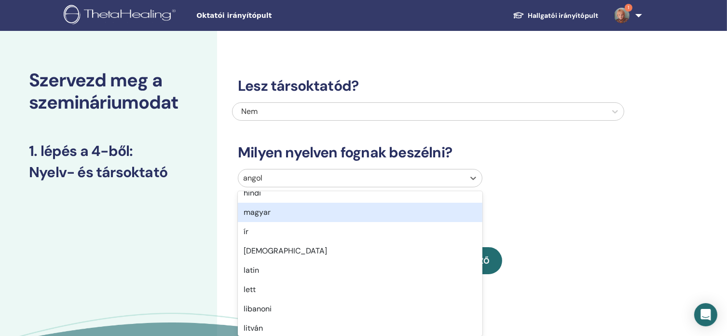
click at [376, 216] on div "magyar" at bounding box center [360, 212] width 245 height 19
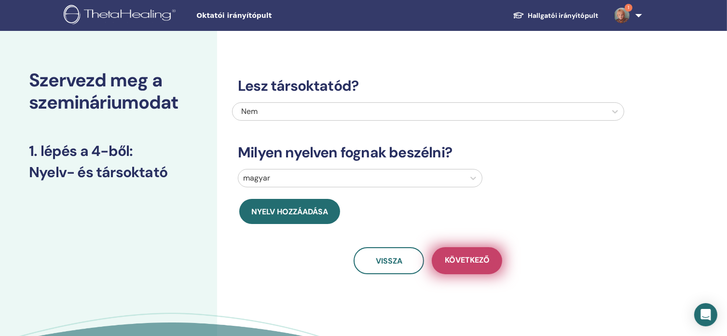
click at [471, 258] on font "Következő" at bounding box center [467, 260] width 45 height 10
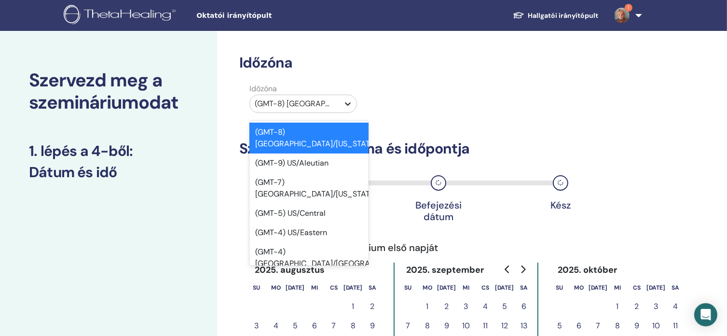
click at [349, 100] on icon at bounding box center [348, 104] width 10 height 10
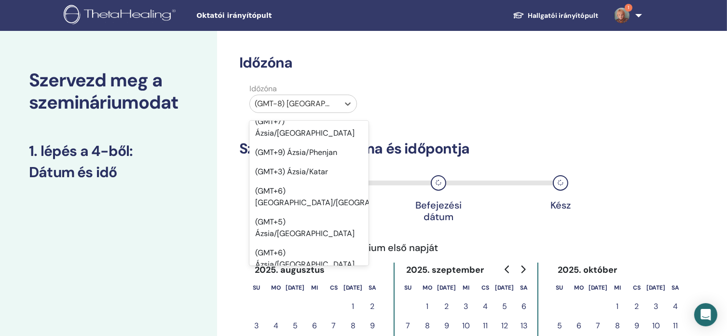
scroll to position [10215, 0]
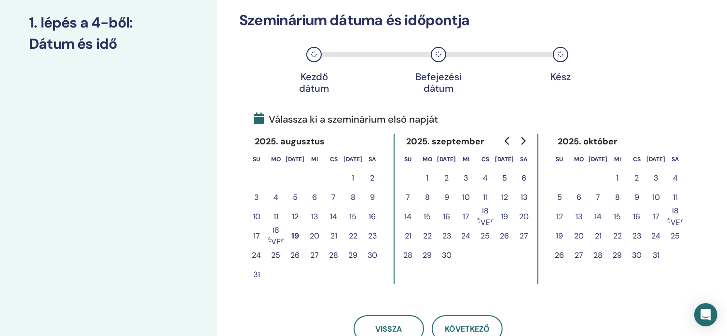
scroll to position [193, 0]
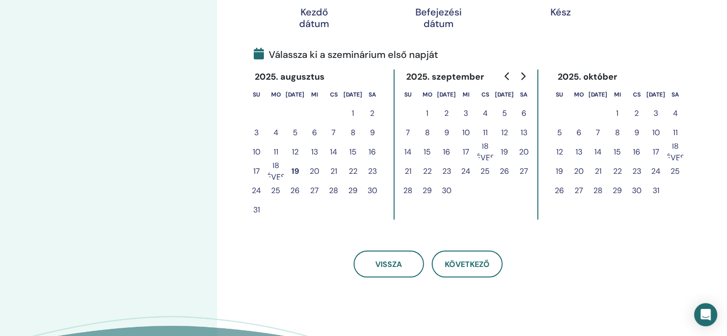
click at [641, 170] on font "23" at bounding box center [637, 171] width 9 height 10
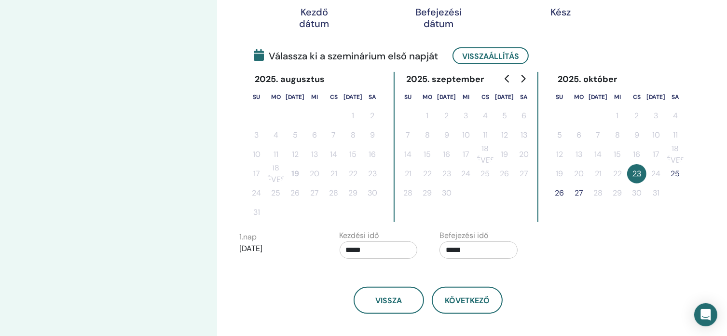
click at [681, 170] on font "25" at bounding box center [675, 173] width 9 height 10
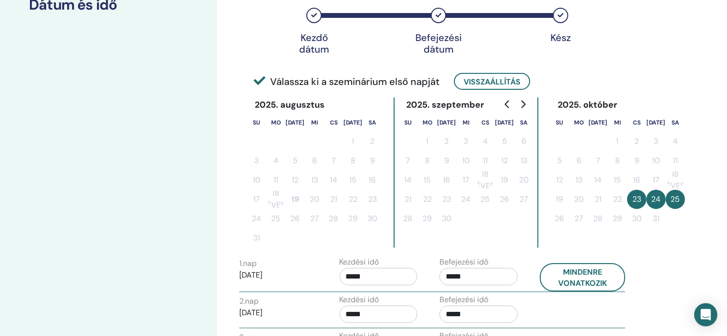
scroll to position [145, 0]
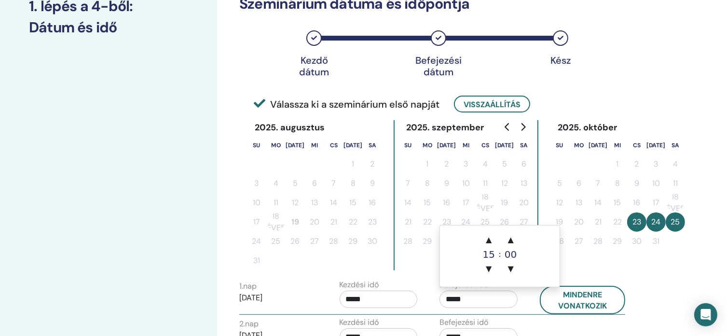
click at [452, 299] on input "*****" at bounding box center [479, 299] width 78 height 17
click at [487, 240] on font "▲" at bounding box center [489, 239] width 6 height 9
type input "*****"
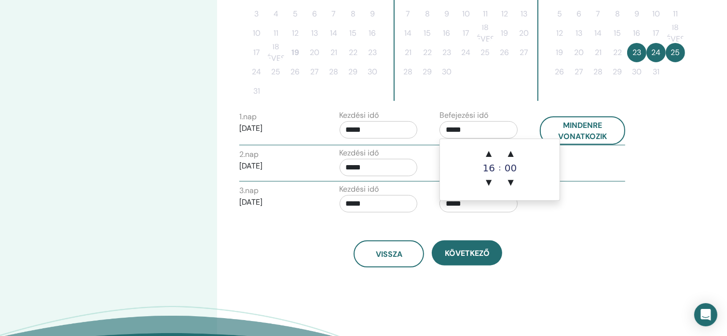
scroll to position [338, 0]
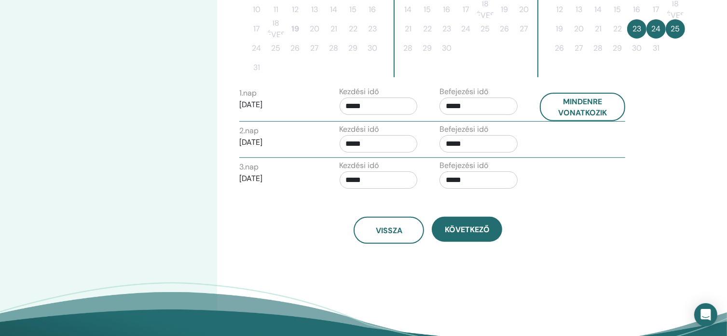
click at [587, 191] on div "3. nap ​ 2025/10/25 Kezdési idő ***** Befejezési idő *****" at bounding box center [432, 177] width 401 height 34
click at [469, 143] on input "*****" at bounding box center [479, 143] width 78 height 17
click at [490, 167] on font "▲" at bounding box center [489, 166] width 6 height 9
type input "*****"
click at [585, 236] on div "Vissza Következő" at bounding box center [428, 230] width 392 height 27
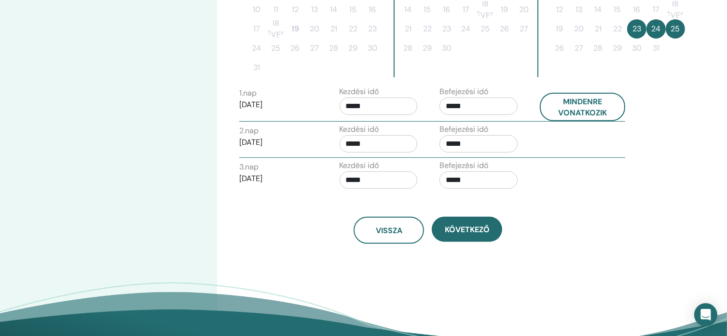
click at [456, 179] on input "*****" at bounding box center [479, 179] width 78 height 17
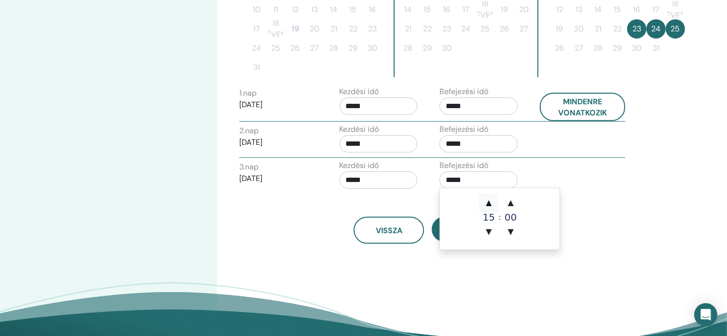
click at [491, 204] on font "▲" at bounding box center [489, 202] width 6 height 9
type input "*****"
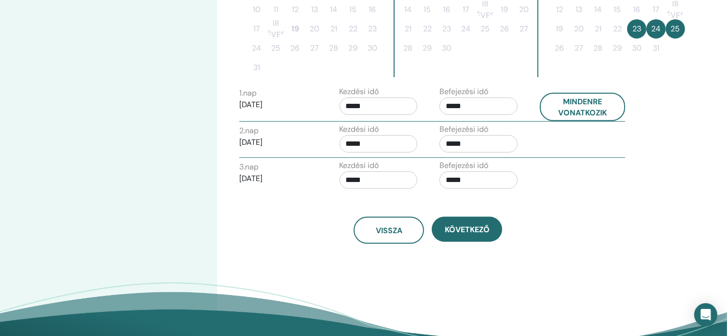
click at [610, 211] on div "Vissza Következő" at bounding box center [428, 219] width 392 height 50
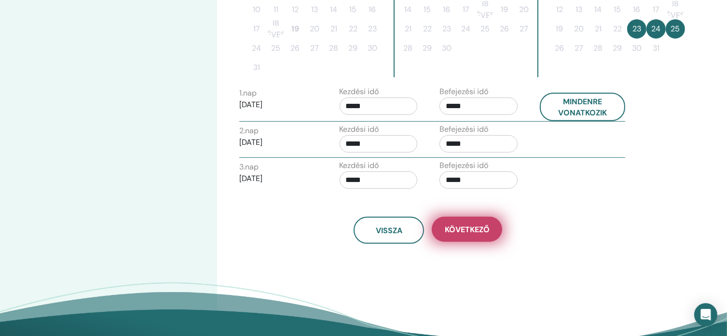
click at [457, 228] on font "Következő" at bounding box center [467, 229] width 45 height 10
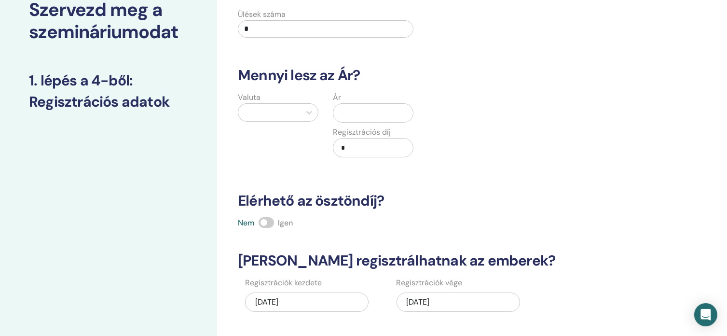
scroll to position [48, 0]
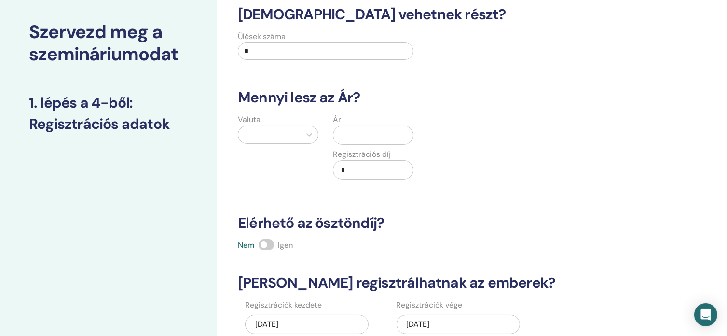
click at [276, 50] on input "*" at bounding box center [326, 50] width 176 height 17
type input "**"
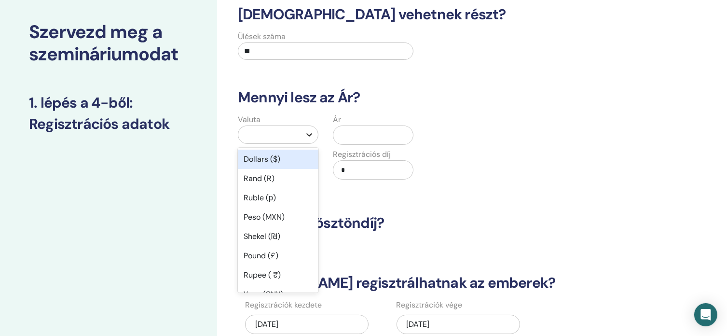
click at [307, 134] on icon at bounding box center [310, 134] width 6 height 3
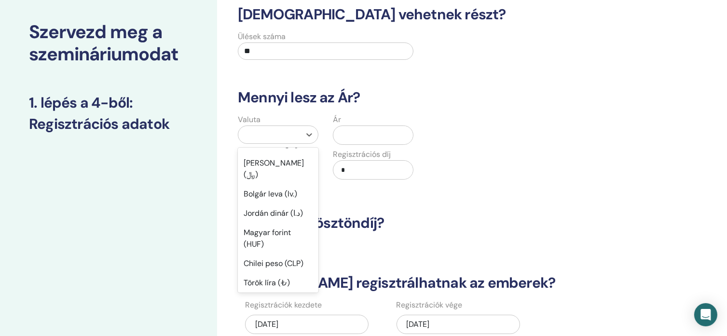
scroll to position [633, 0]
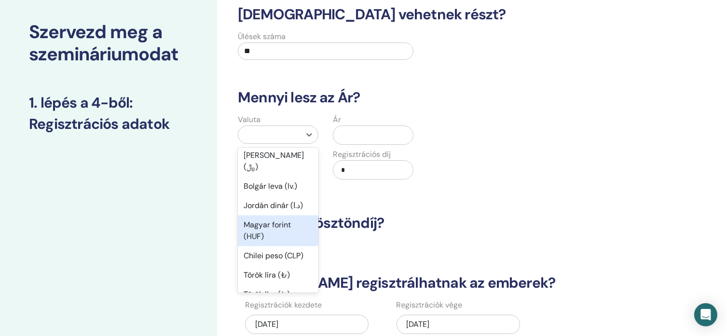
click at [284, 215] on div "Magyar forint (HUF)" at bounding box center [278, 230] width 81 height 31
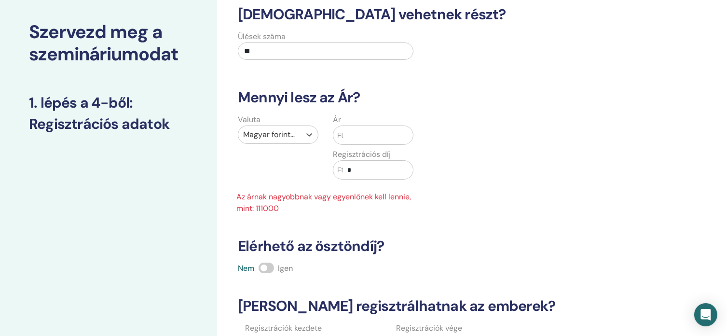
click at [367, 173] on input "*" at bounding box center [379, 170] width 70 height 18
type input "*****"
click at [361, 138] on input "text" at bounding box center [379, 135] width 70 height 18
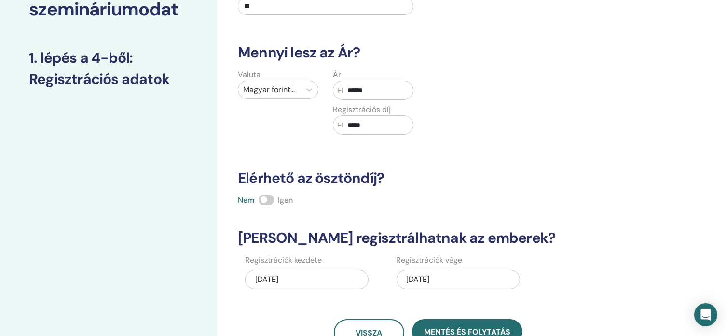
scroll to position [145, 0]
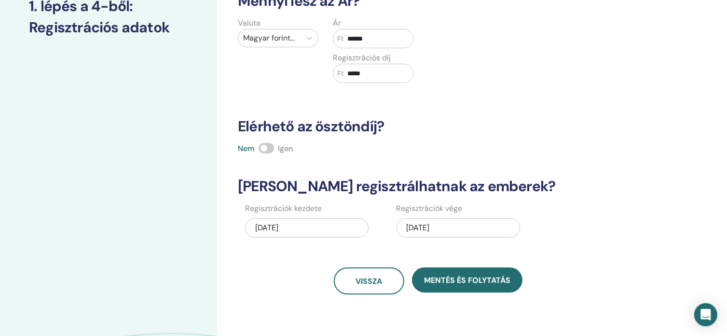
type input "******"
drag, startPoint x: 265, startPoint y: 146, endPoint x: 272, endPoint y: 161, distance: 16.4
click at [265, 149] on span at bounding box center [266, 148] width 15 height 11
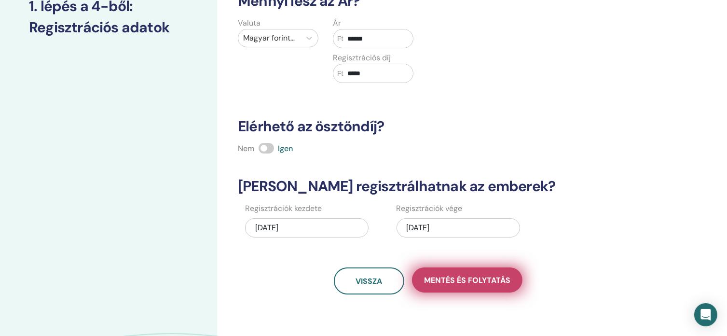
click at [469, 280] on font "Mentés és folytatás" at bounding box center [467, 280] width 86 height 10
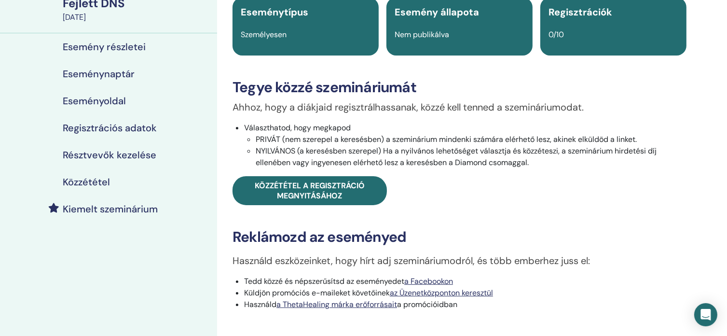
scroll to position [97, 0]
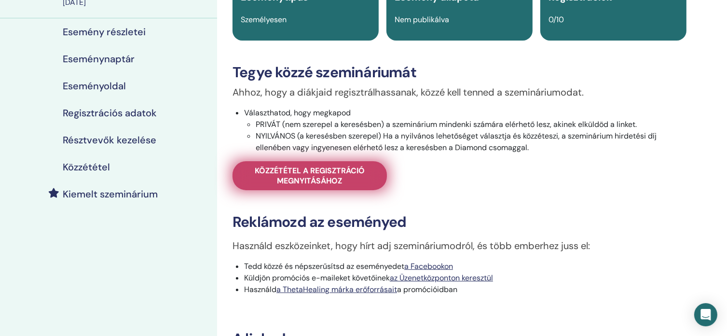
click at [343, 176] on span "Közzététel a regisztráció megnyitásához" at bounding box center [310, 176] width 130 height 20
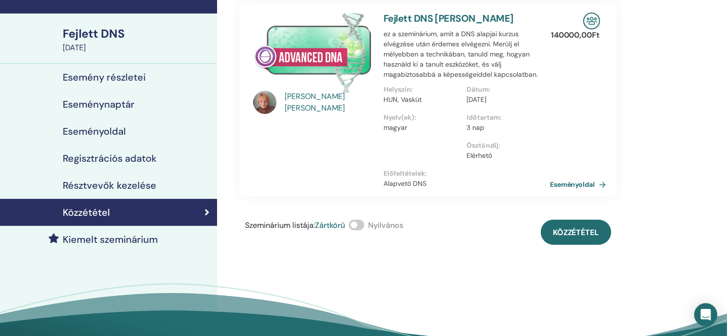
scroll to position [97, 0]
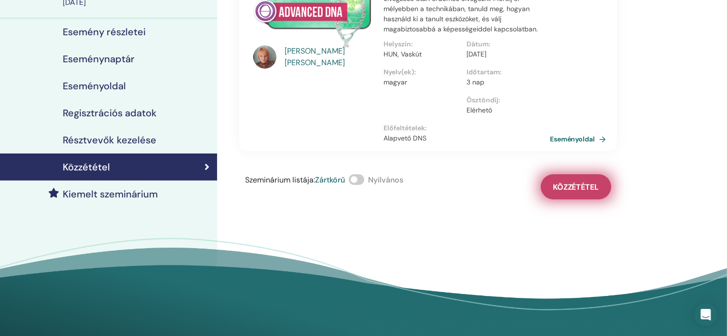
click at [585, 184] on font "Közzététel" at bounding box center [576, 187] width 46 height 10
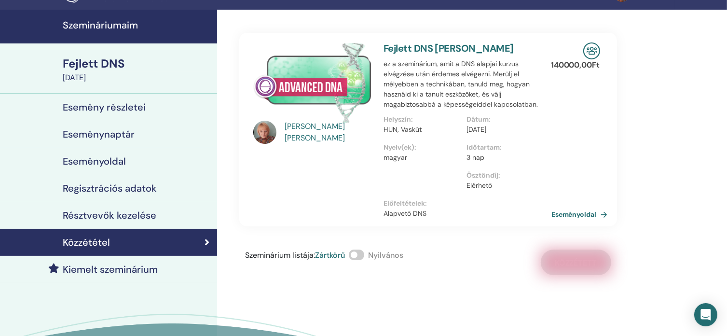
scroll to position [0, 0]
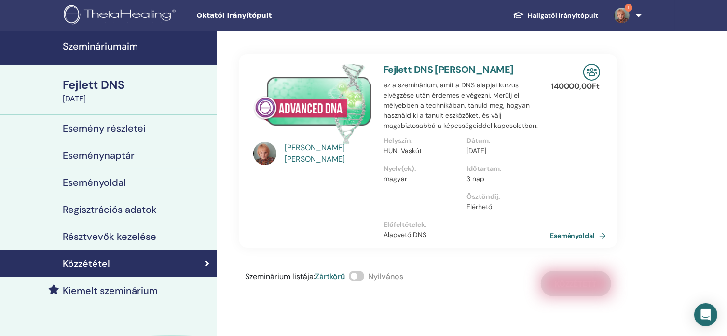
click at [618, 16] on img at bounding box center [621, 15] width 15 height 15
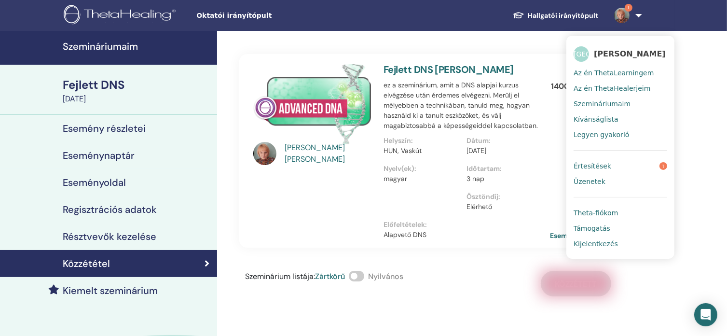
click at [622, 164] on link "Értesítések 1" at bounding box center [621, 165] width 94 height 15
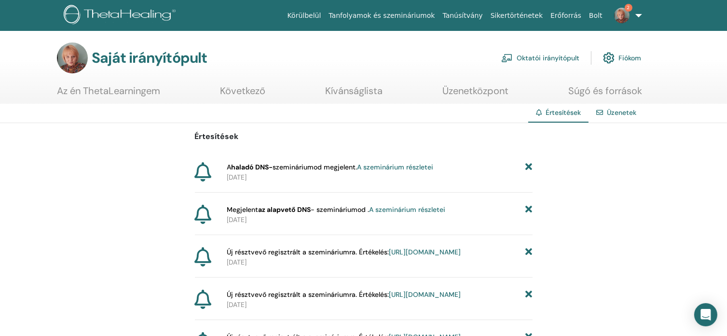
click at [626, 13] on img at bounding box center [621, 15] width 15 height 15
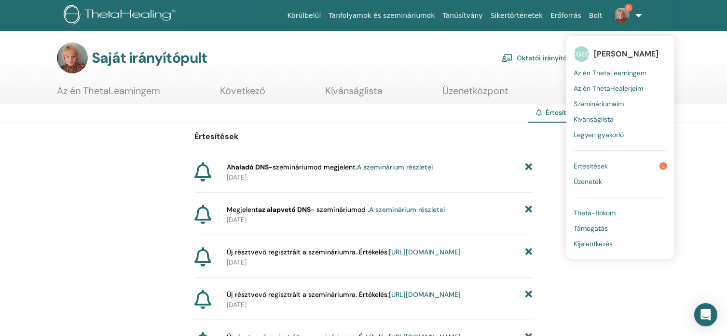
click at [639, 158] on link "Értesítések 2" at bounding box center [621, 165] width 94 height 15
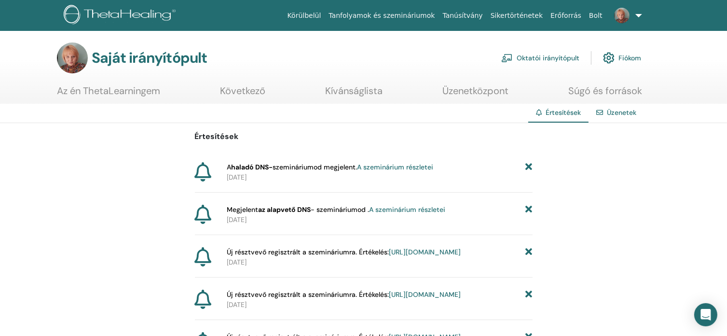
click at [384, 166] on font "A szeminárium részletei" at bounding box center [395, 167] width 76 height 9
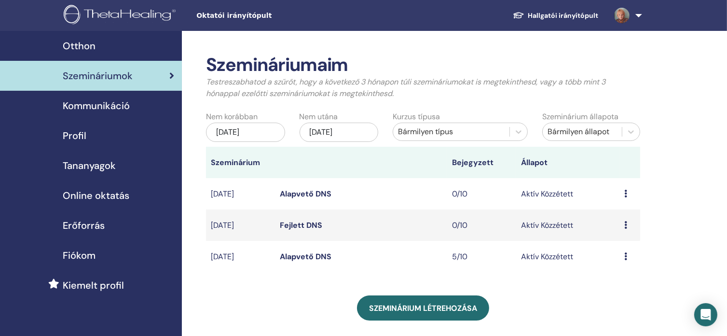
click at [112, 168] on font "Tananyagok" at bounding box center [89, 165] width 53 height 13
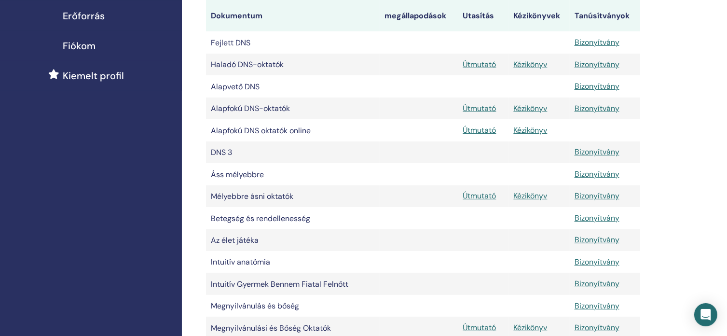
scroll to position [193, 0]
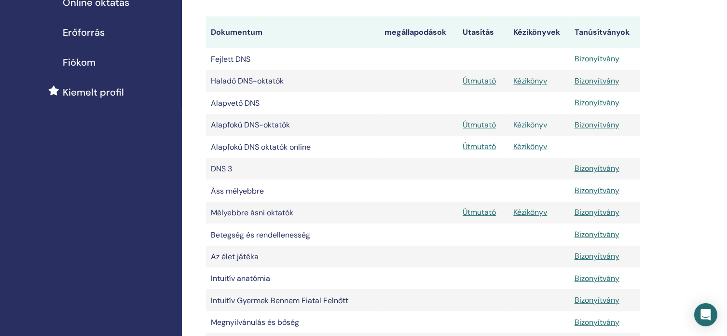
click at [537, 127] on font "Kézikönyv" at bounding box center [531, 125] width 34 height 10
